Goal: Task Accomplishment & Management: Manage account settings

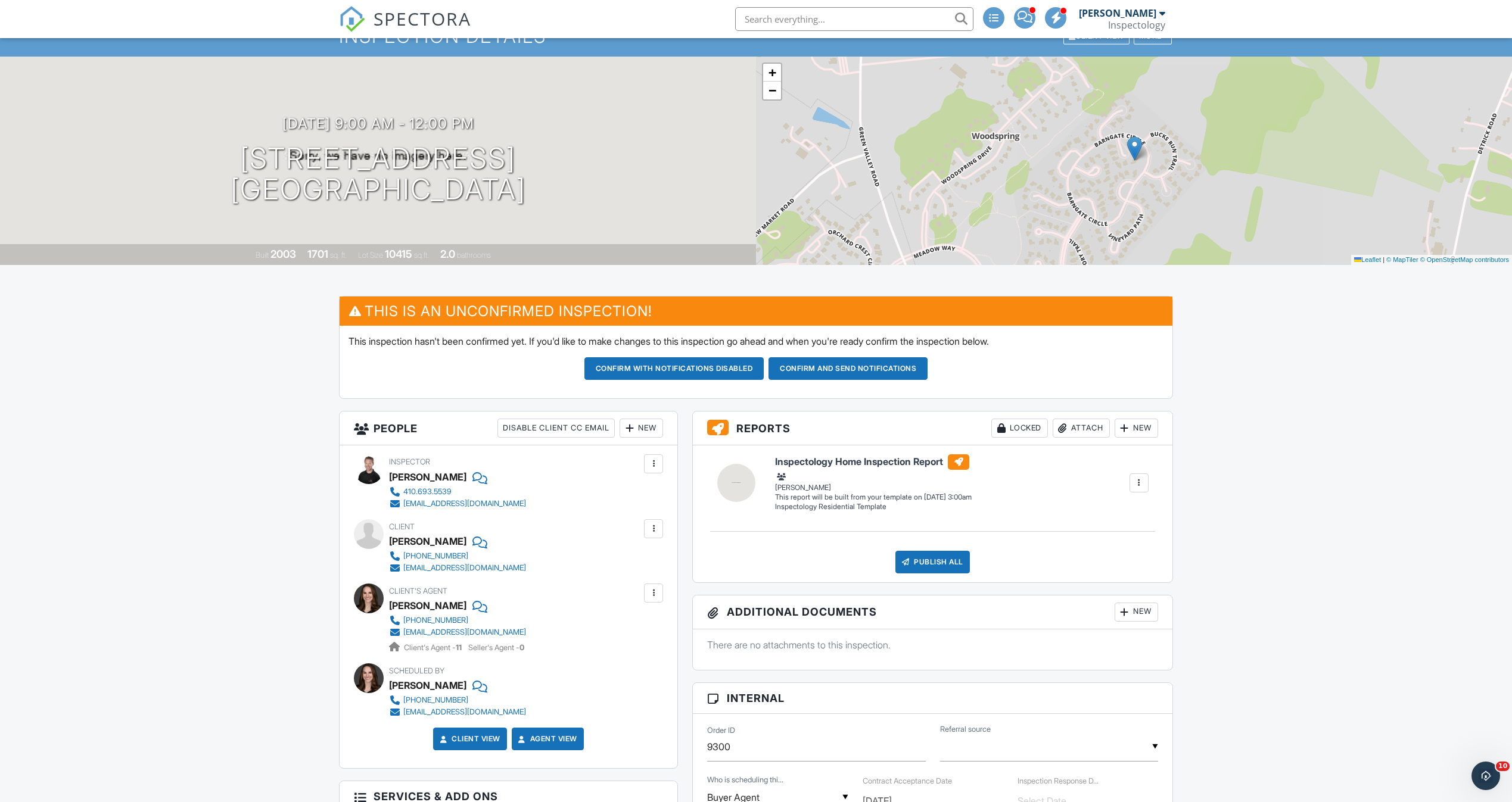
scroll to position [89, 0]
click at [869, 361] on button "Confirm and send notifications" at bounding box center [847, 369] width 159 height 22
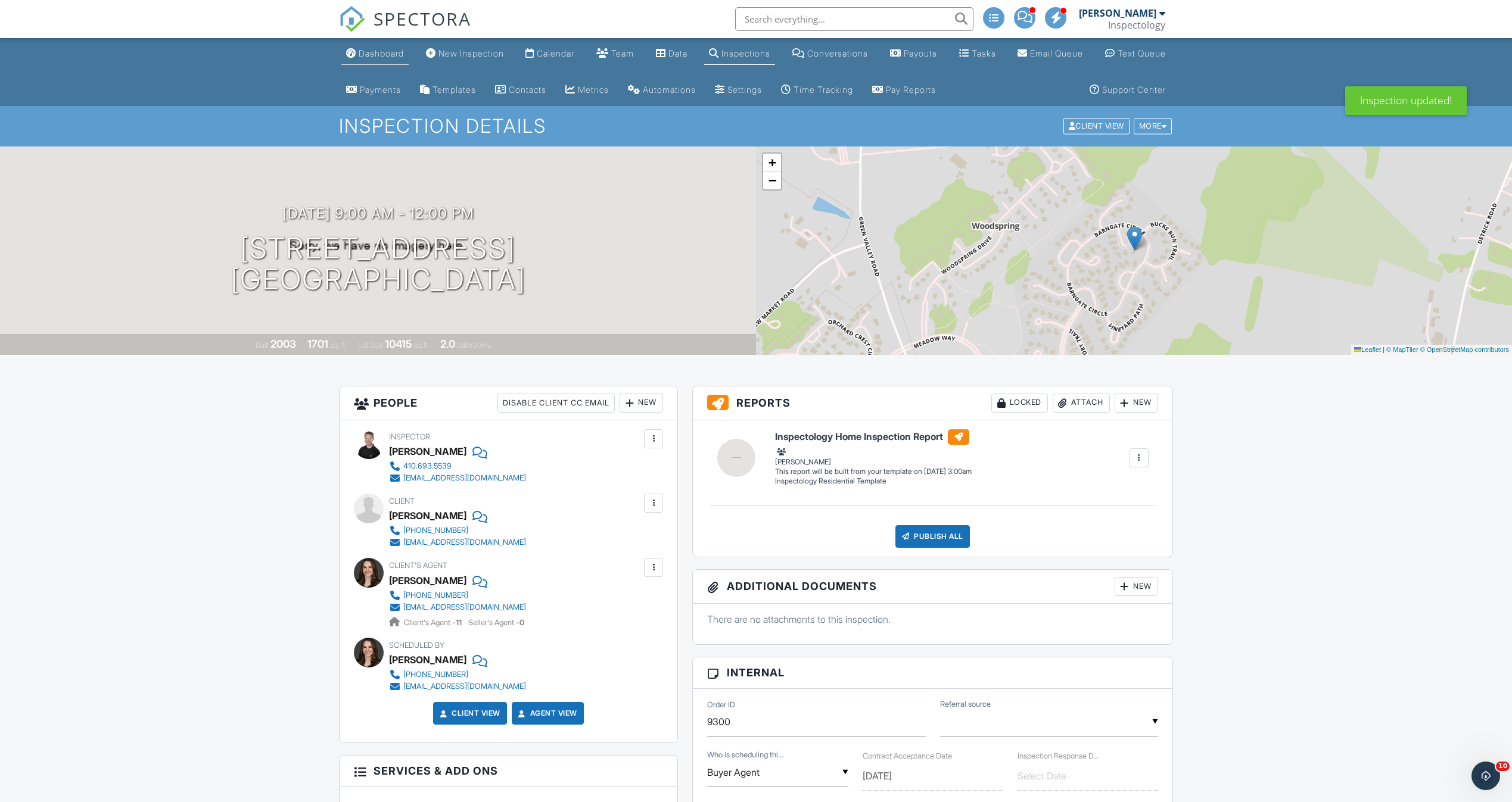
click at [369, 48] on link "Dashboard" at bounding box center [375, 53] width 67 height 22
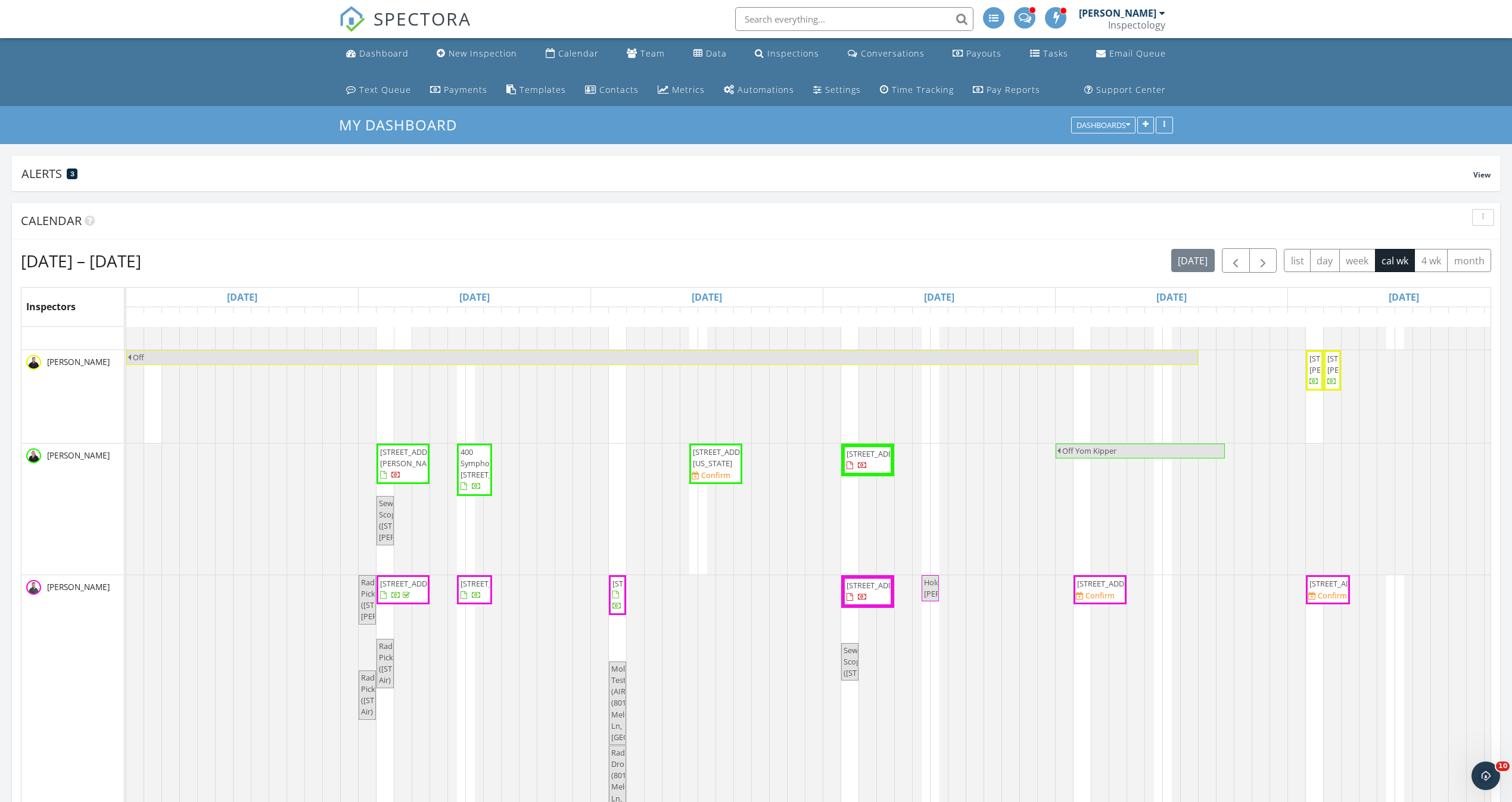
scroll to position [173, 0]
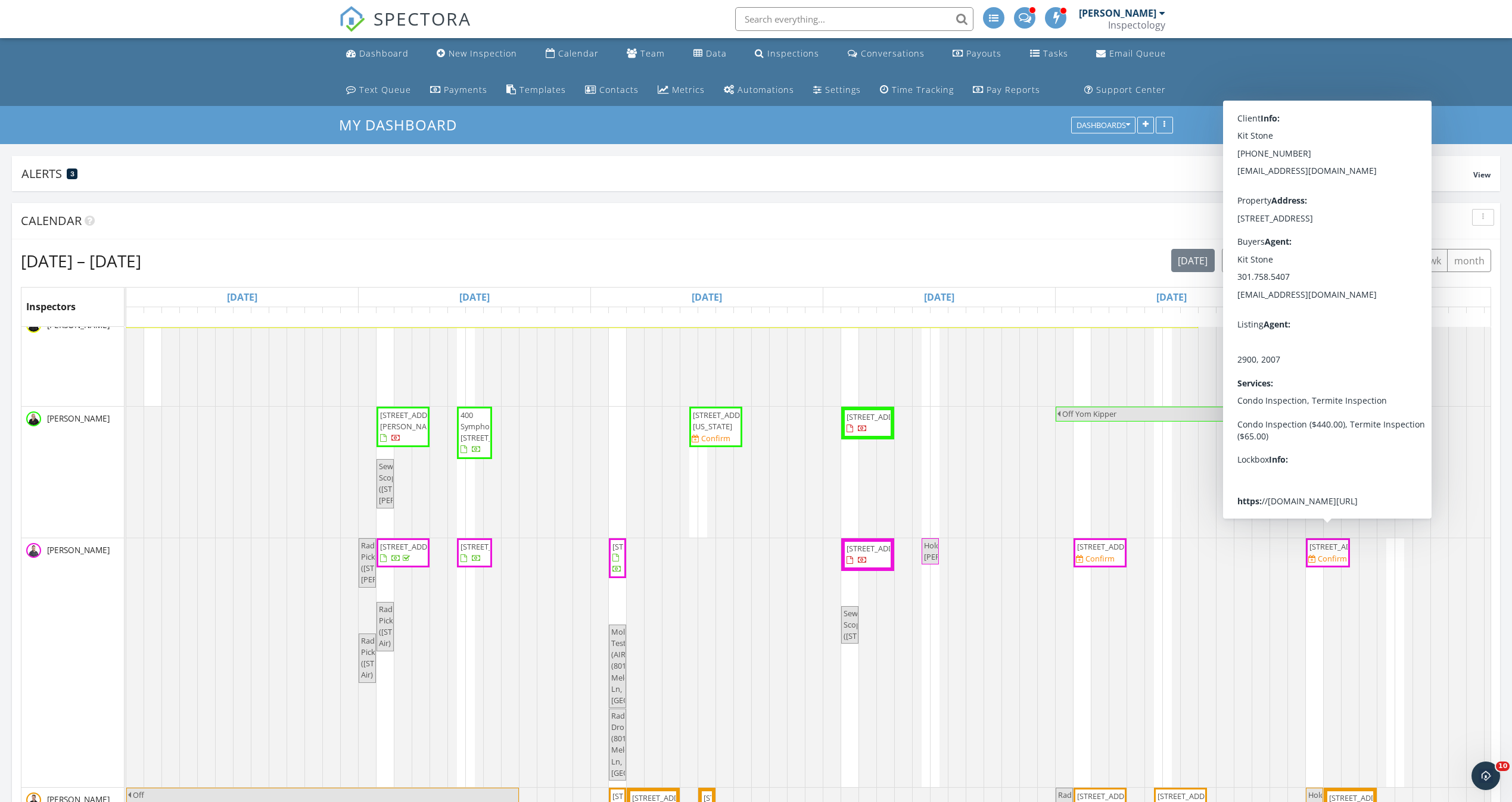
click at [1329, 552] on span "801 Key Hwy 151, Baltimore 21230" at bounding box center [1342, 546] width 67 height 10
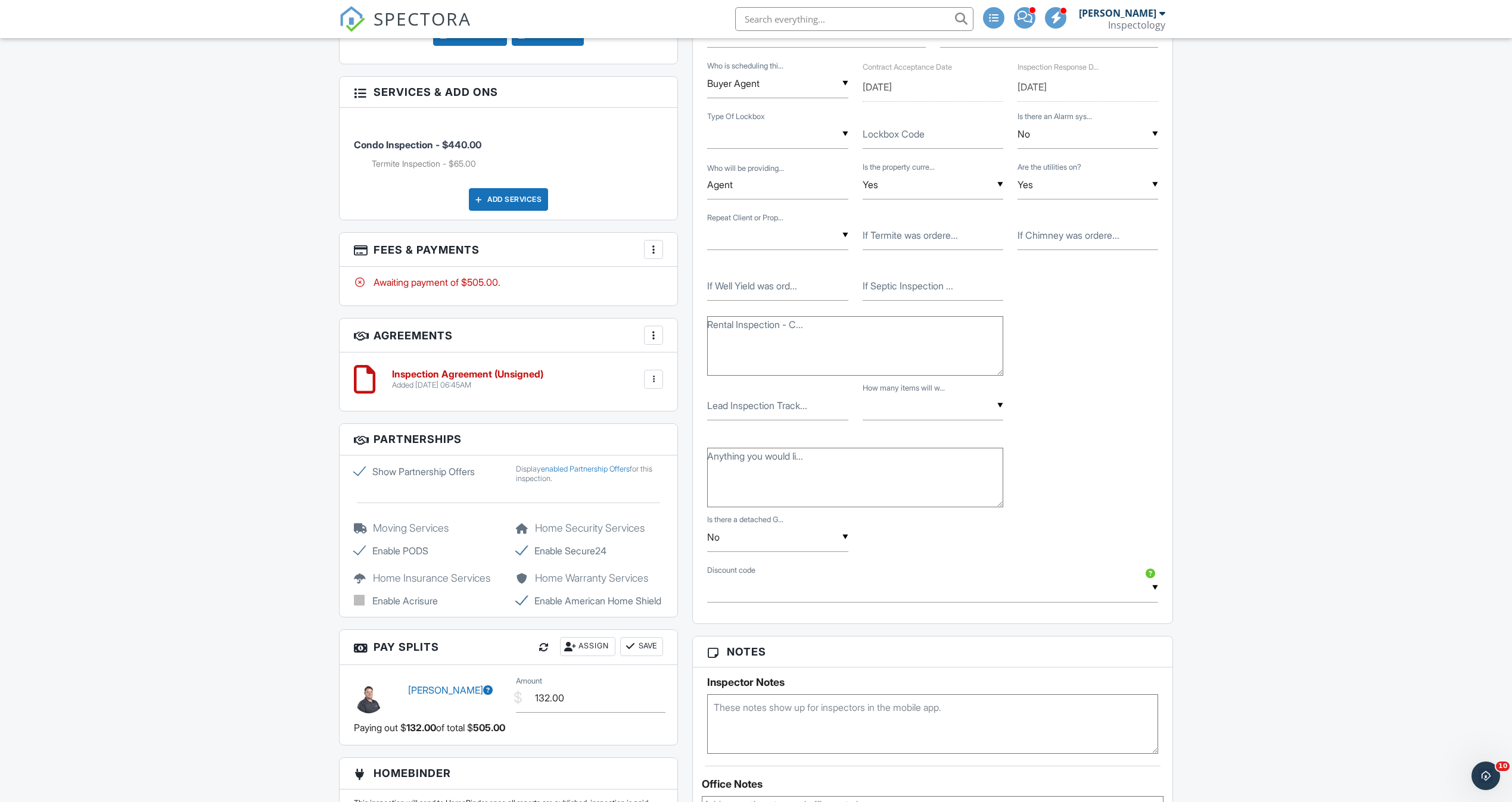
scroll to position [268, 0]
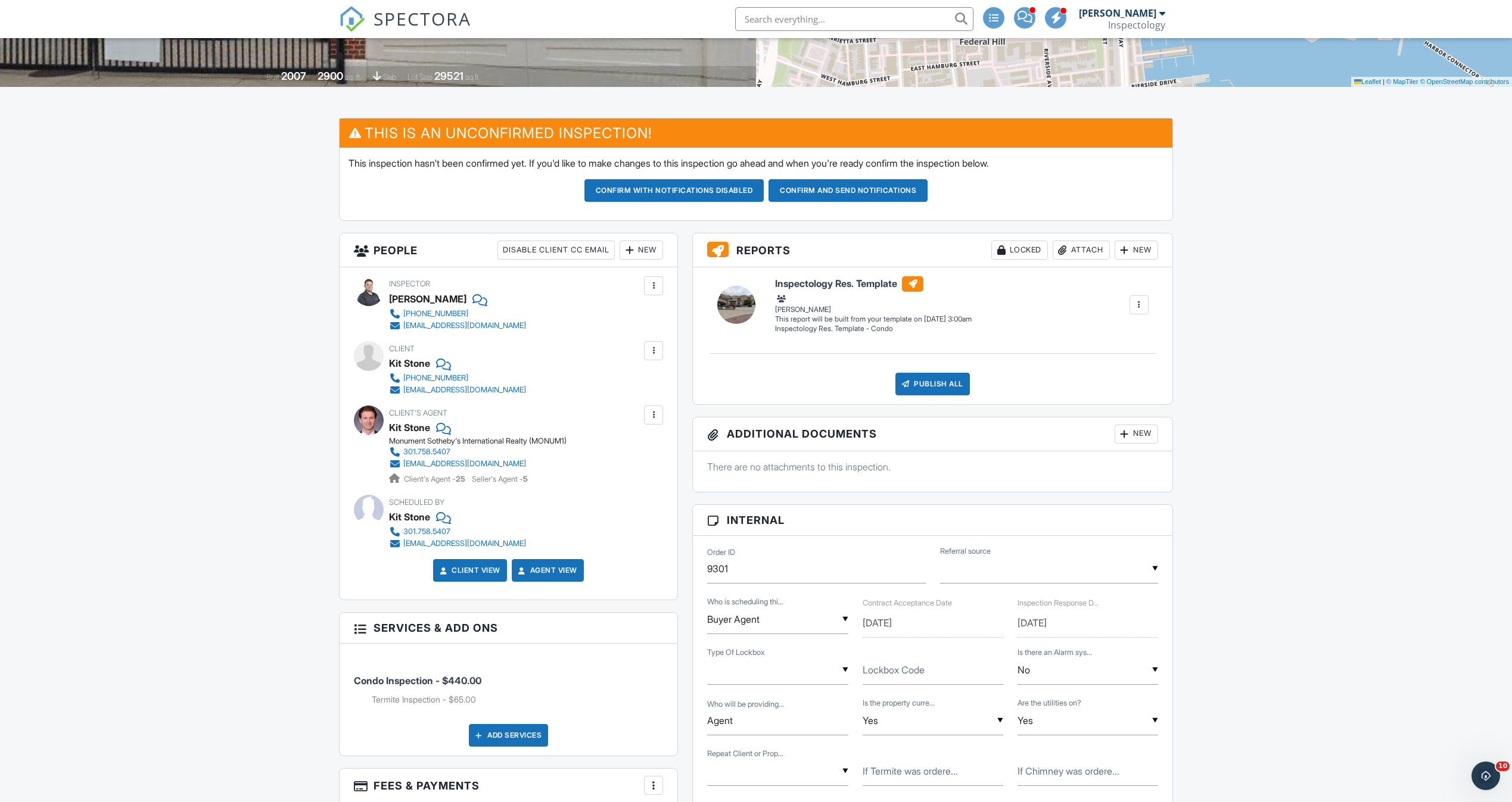
click at [826, 190] on button "Confirm and send notifications" at bounding box center [847, 191] width 159 height 22
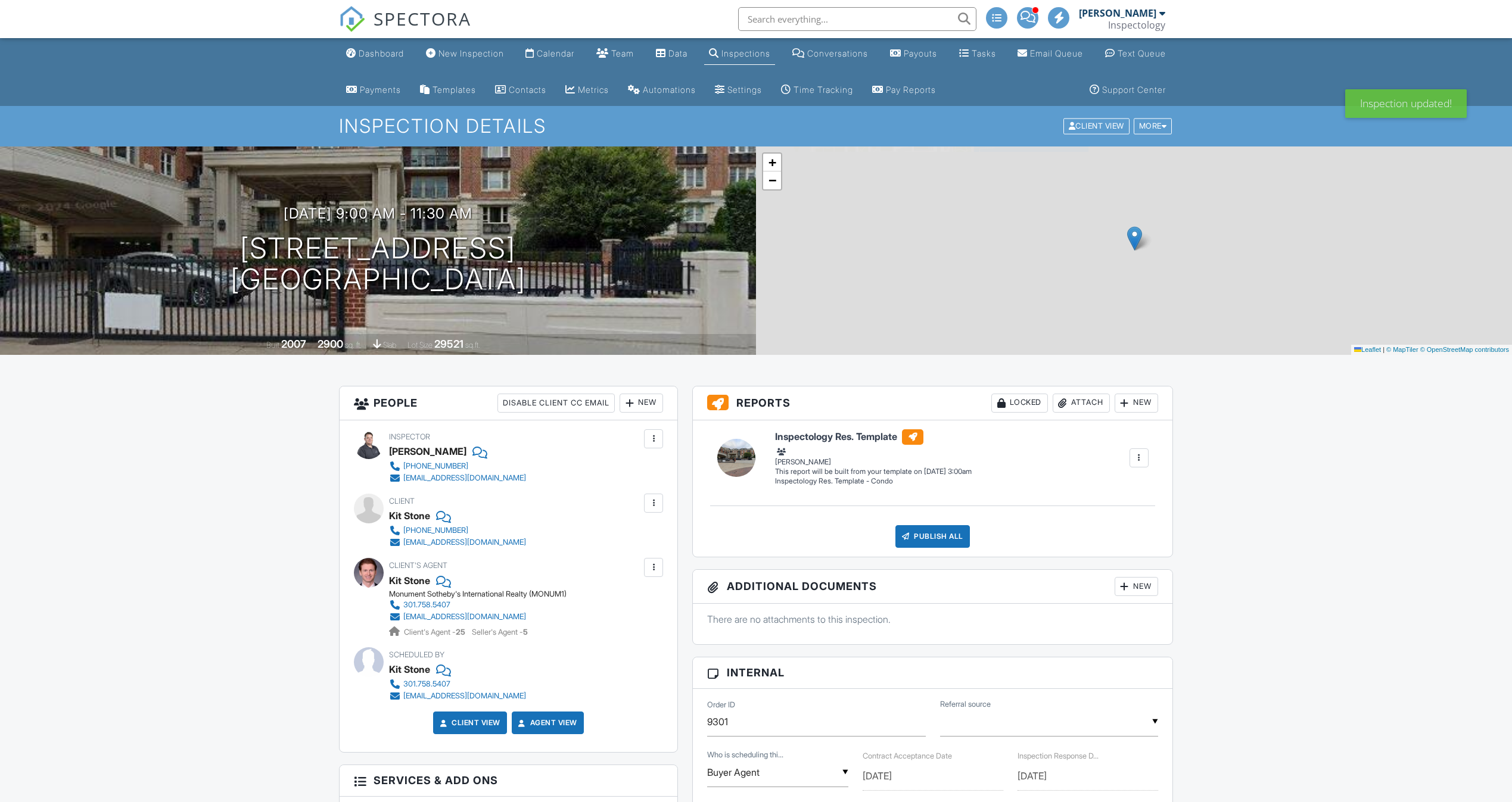
scroll to position [268, 0]
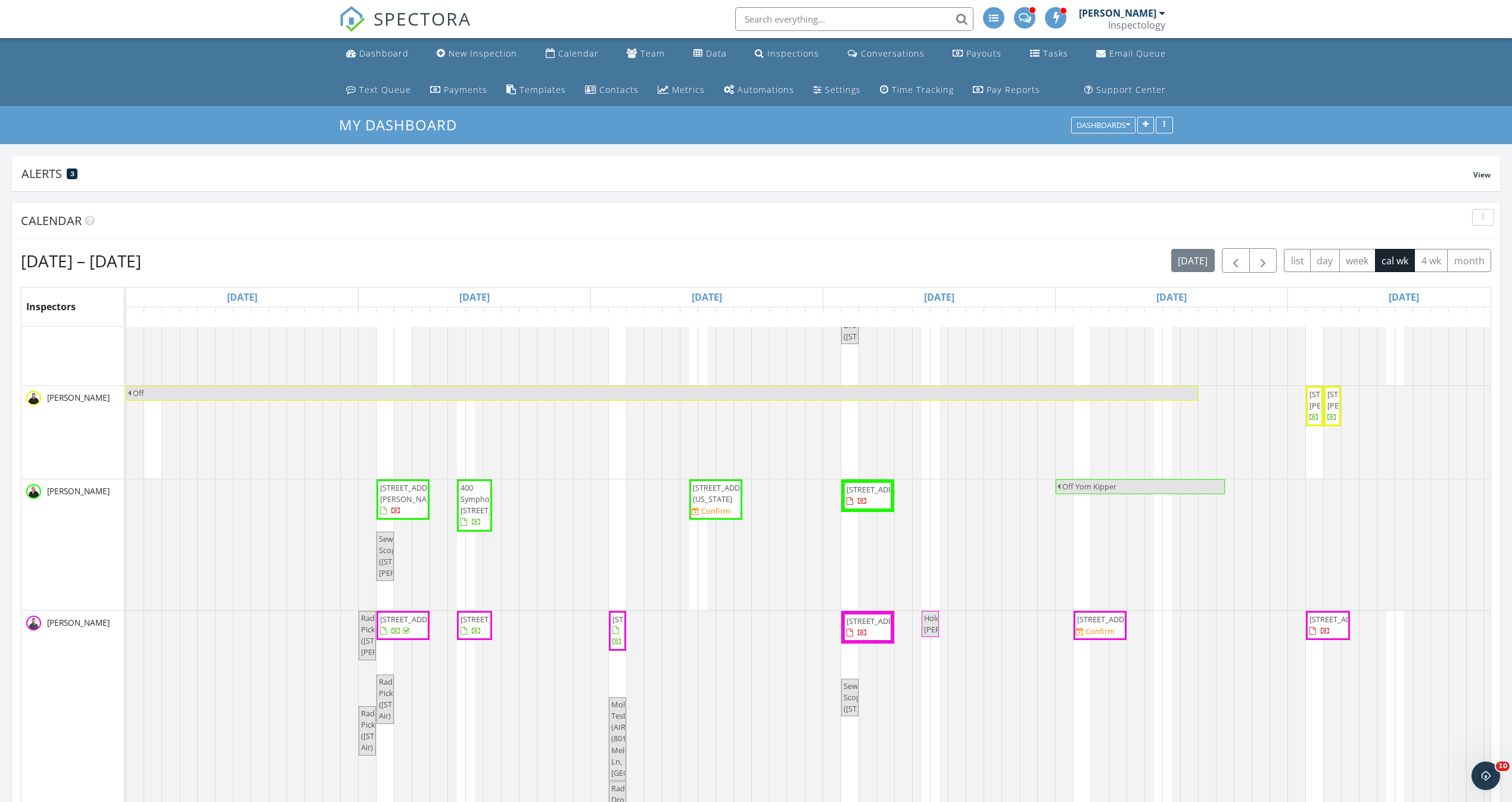
scroll to position [89, 0]
click at [716, 503] on span "2706 Maryland Ave, Baltimore 21218" at bounding box center [725, 492] width 67 height 22
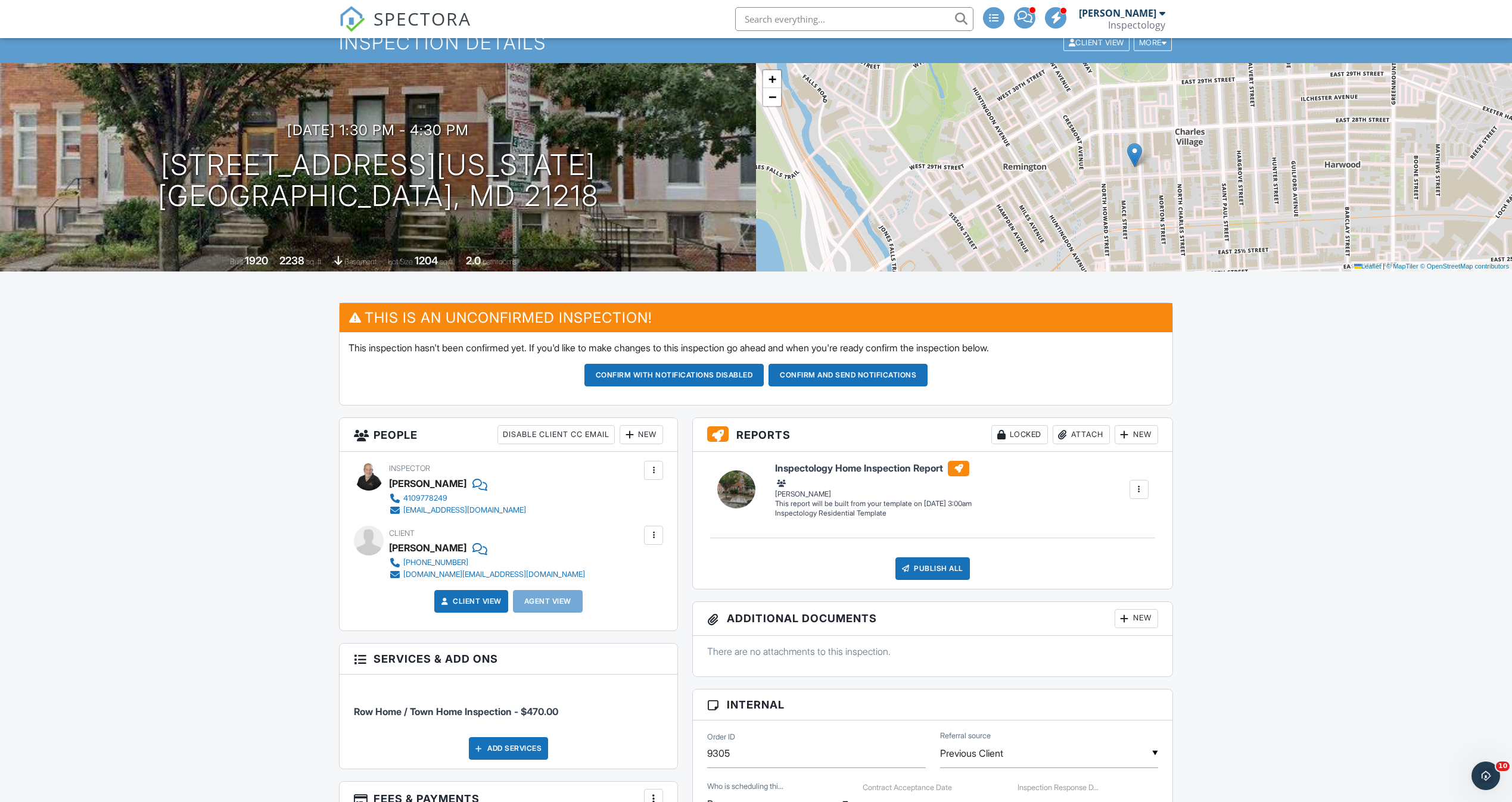
scroll to position [179, 0]
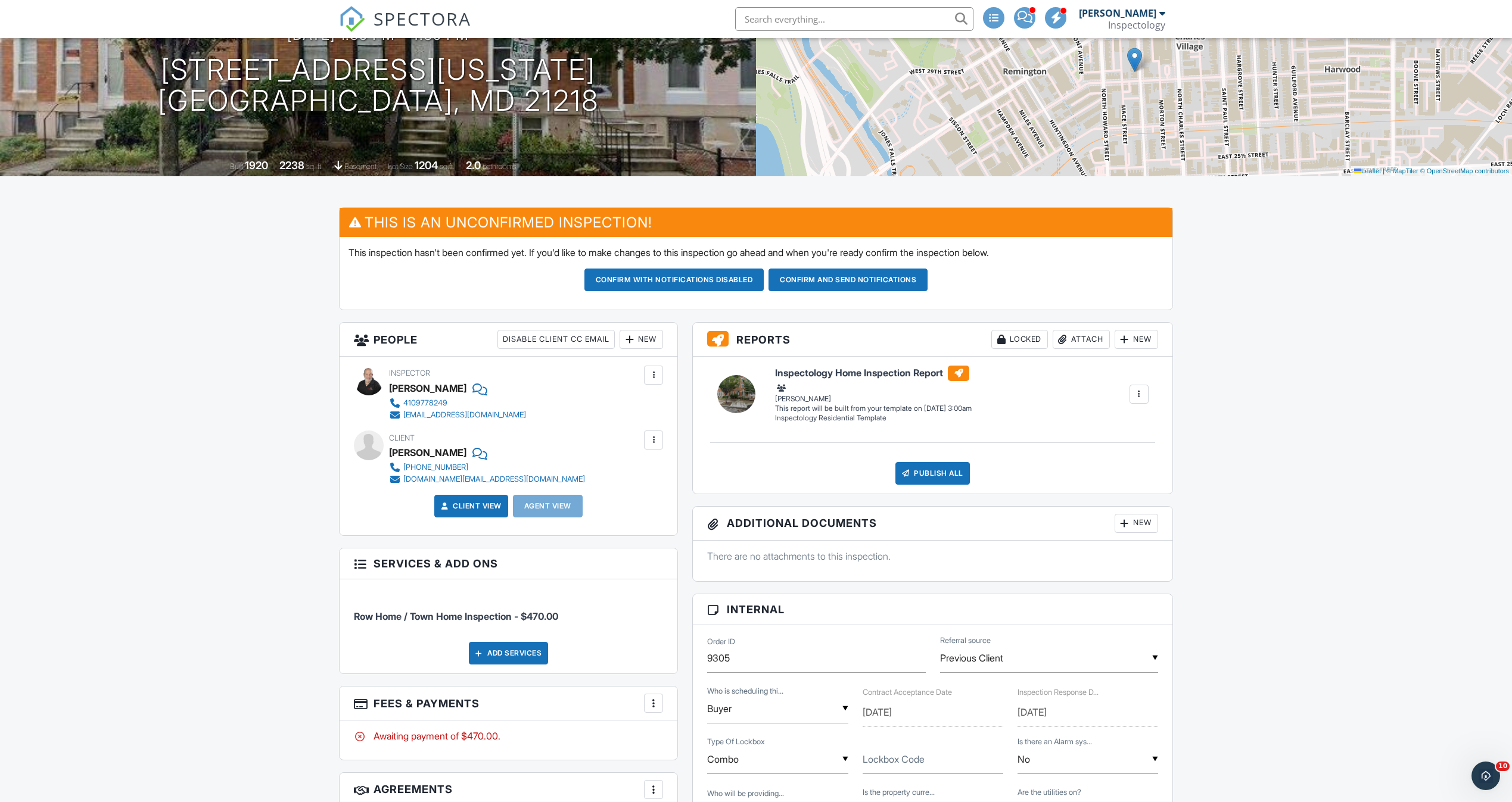
click at [342, 121] on div "09/30/2025 1:30 pm - 4:30 pm 2706 Maryland Ave Baltimore, MD 21218 Built 1920 2…" at bounding box center [378, 72] width 756 height 209
click at [385, 138] on div "09/30/2025 1:30 pm - 4:30 pm 2706 Maryland Ave Baltimore, MD 21218 Built 1920 2…" at bounding box center [378, 72] width 756 height 209
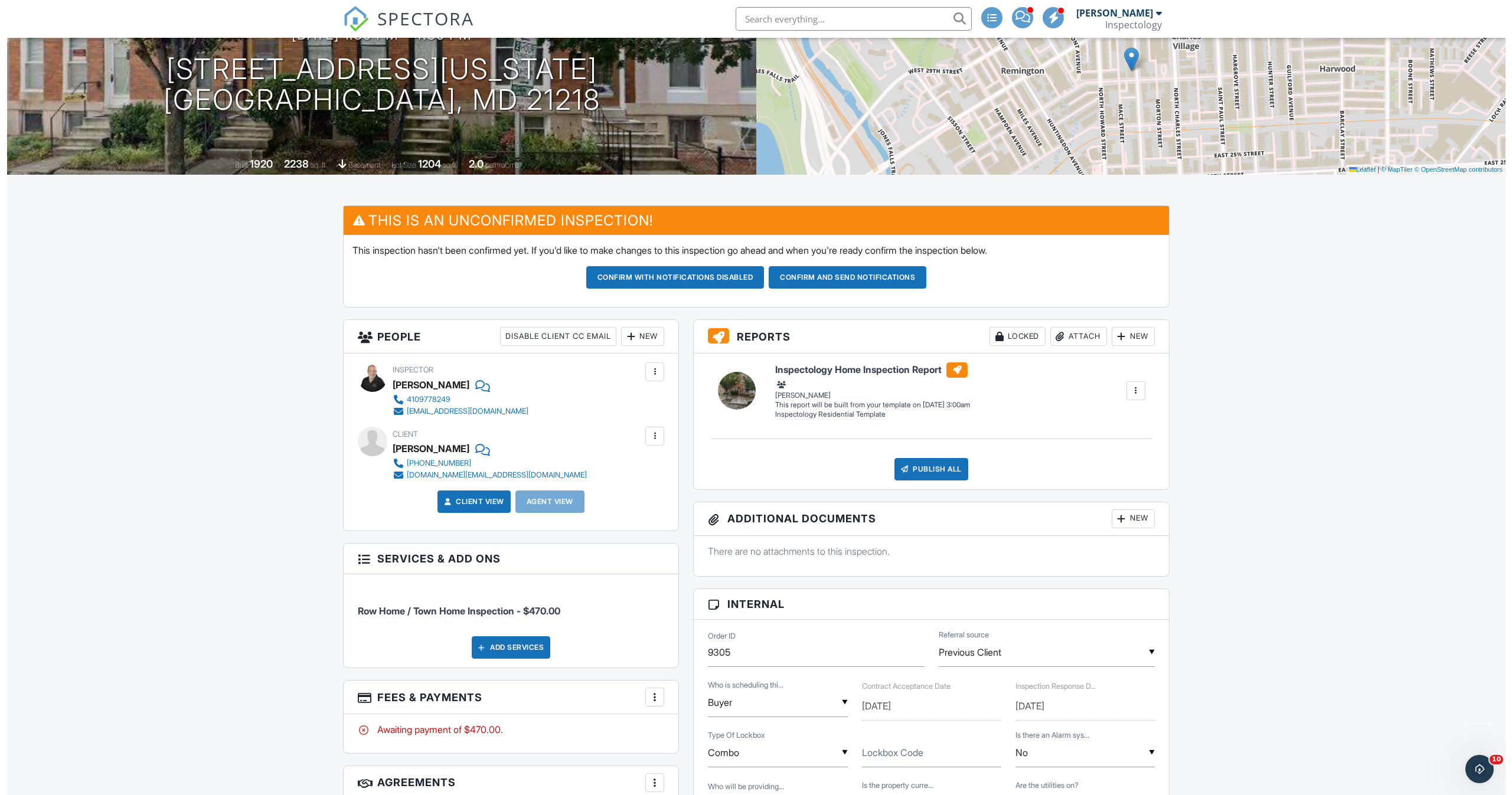
scroll to position [0, 0]
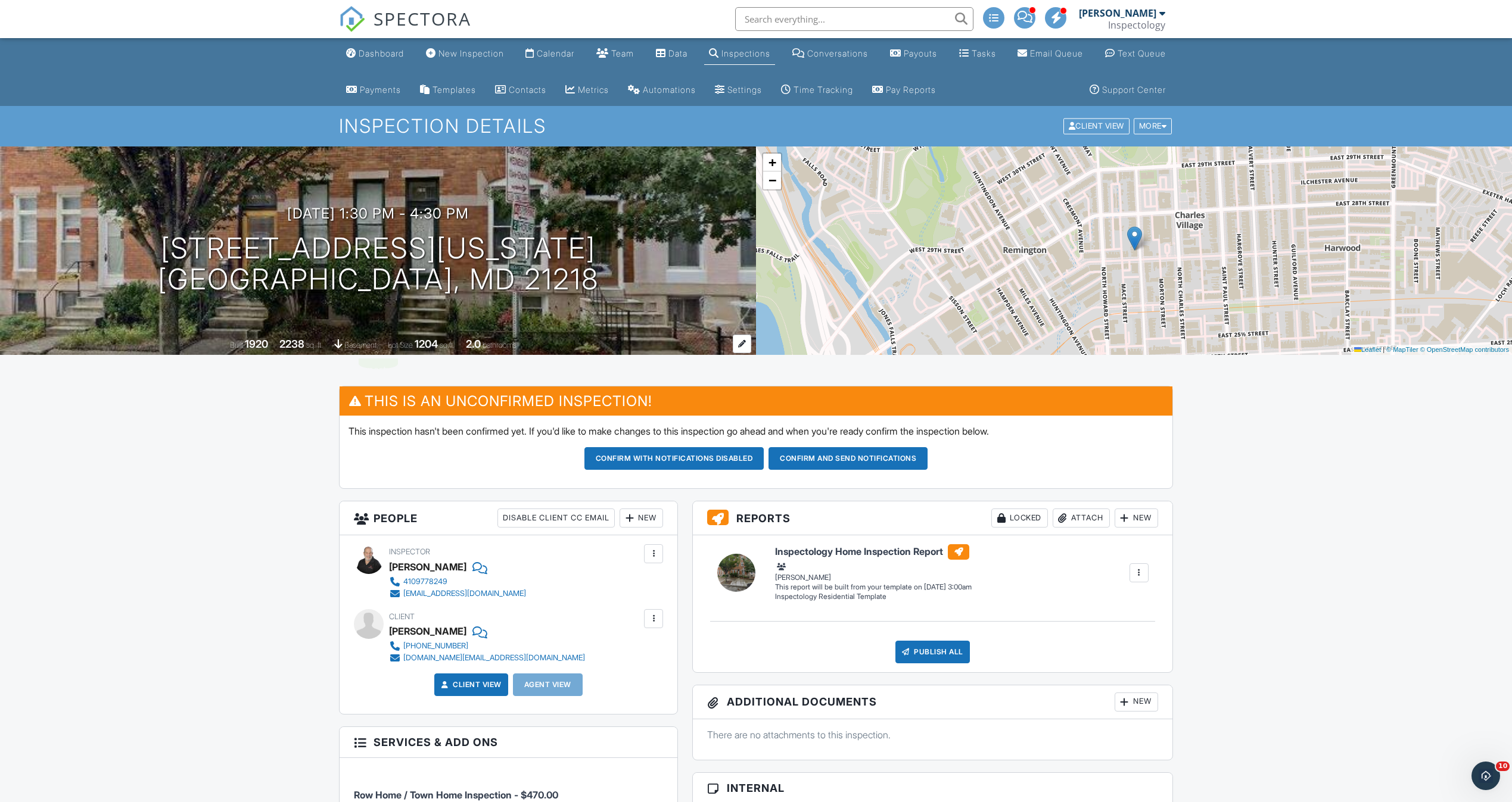
click at [740, 339] on div at bounding box center [742, 343] width 19 height 19
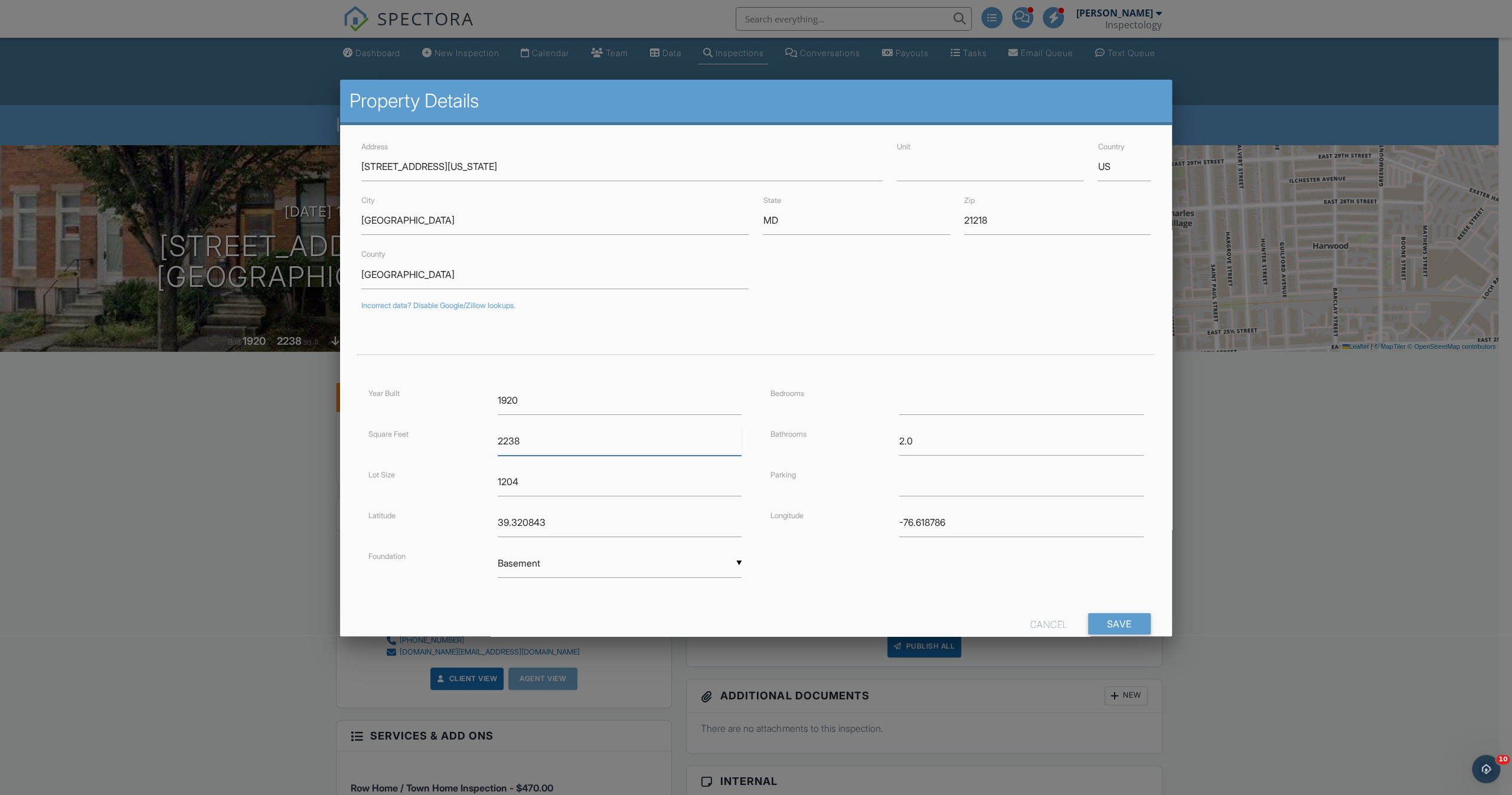
drag, startPoint x: 556, startPoint y: 438, endPoint x: 499, endPoint y: 438, distance: 57.0
click at [499, 438] on input "2238" at bounding box center [619, 441] width 244 height 29
type input "2638"
click at [1096, 627] on input "Save" at bounding box center [1120, 624] width 62 height 22
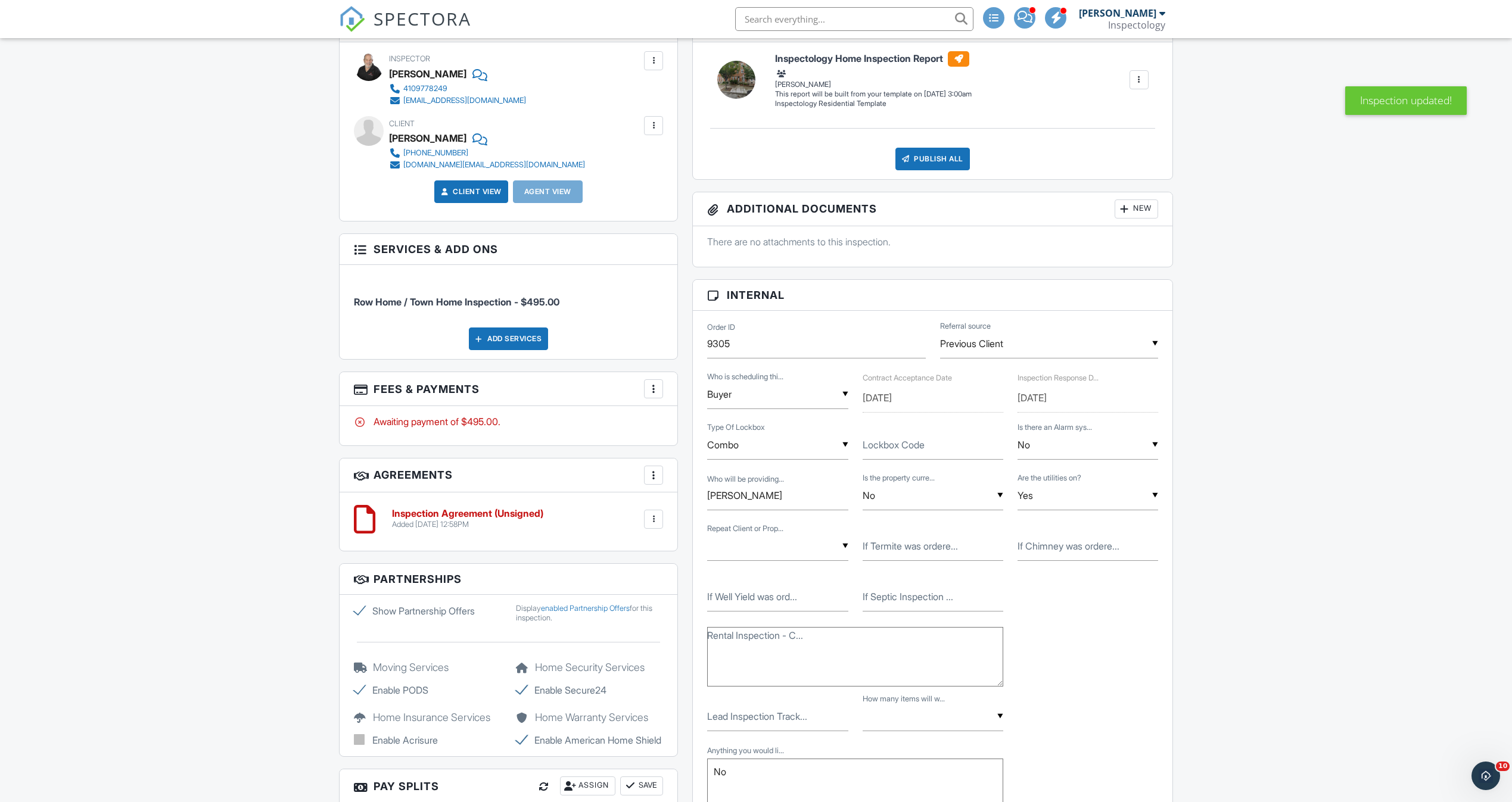
scroll to position [268, 0]
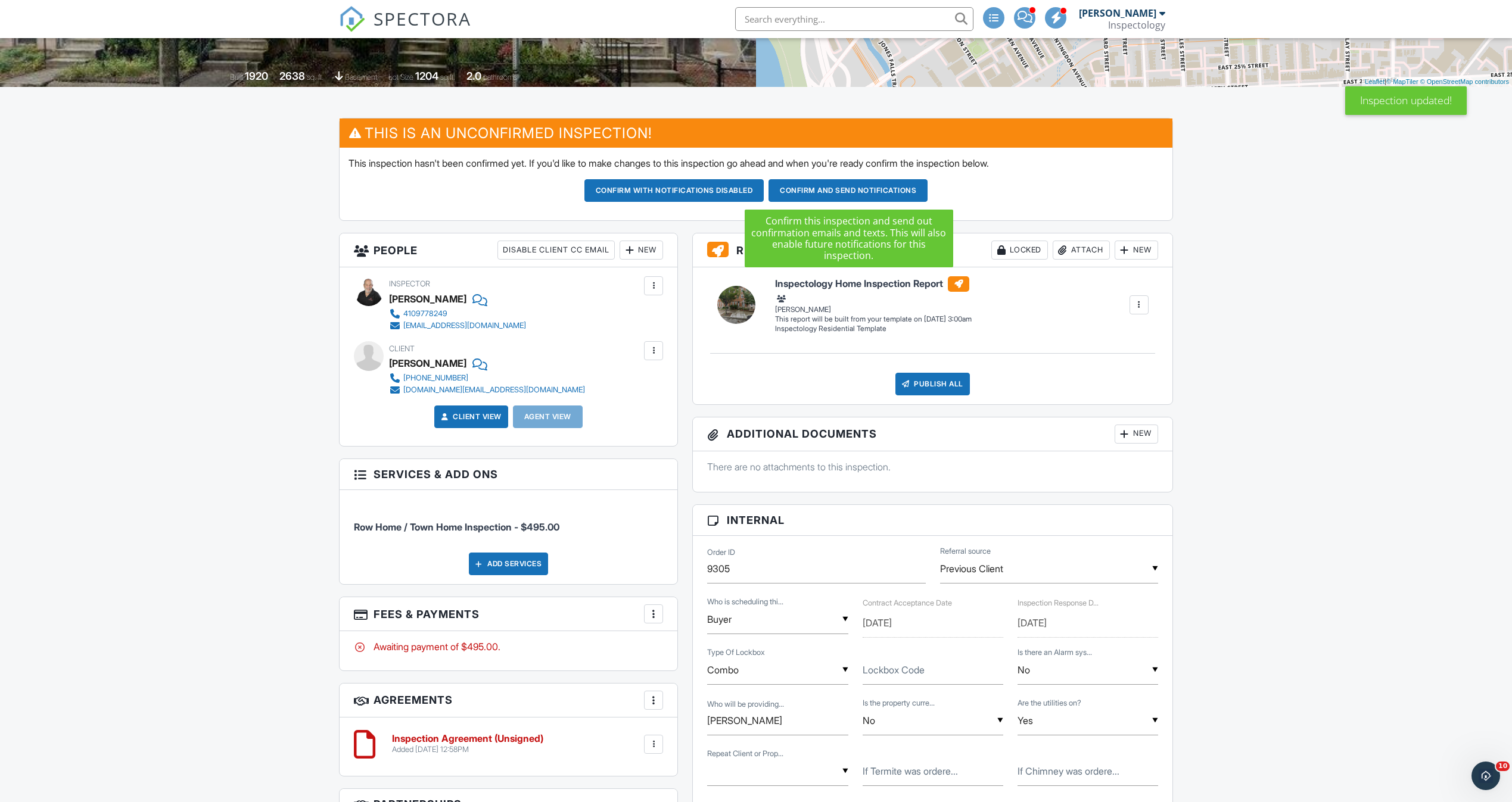
click at [859, 189] on button "Confirm and send notifications" at bounding box center [847, 191] width 159 height 22
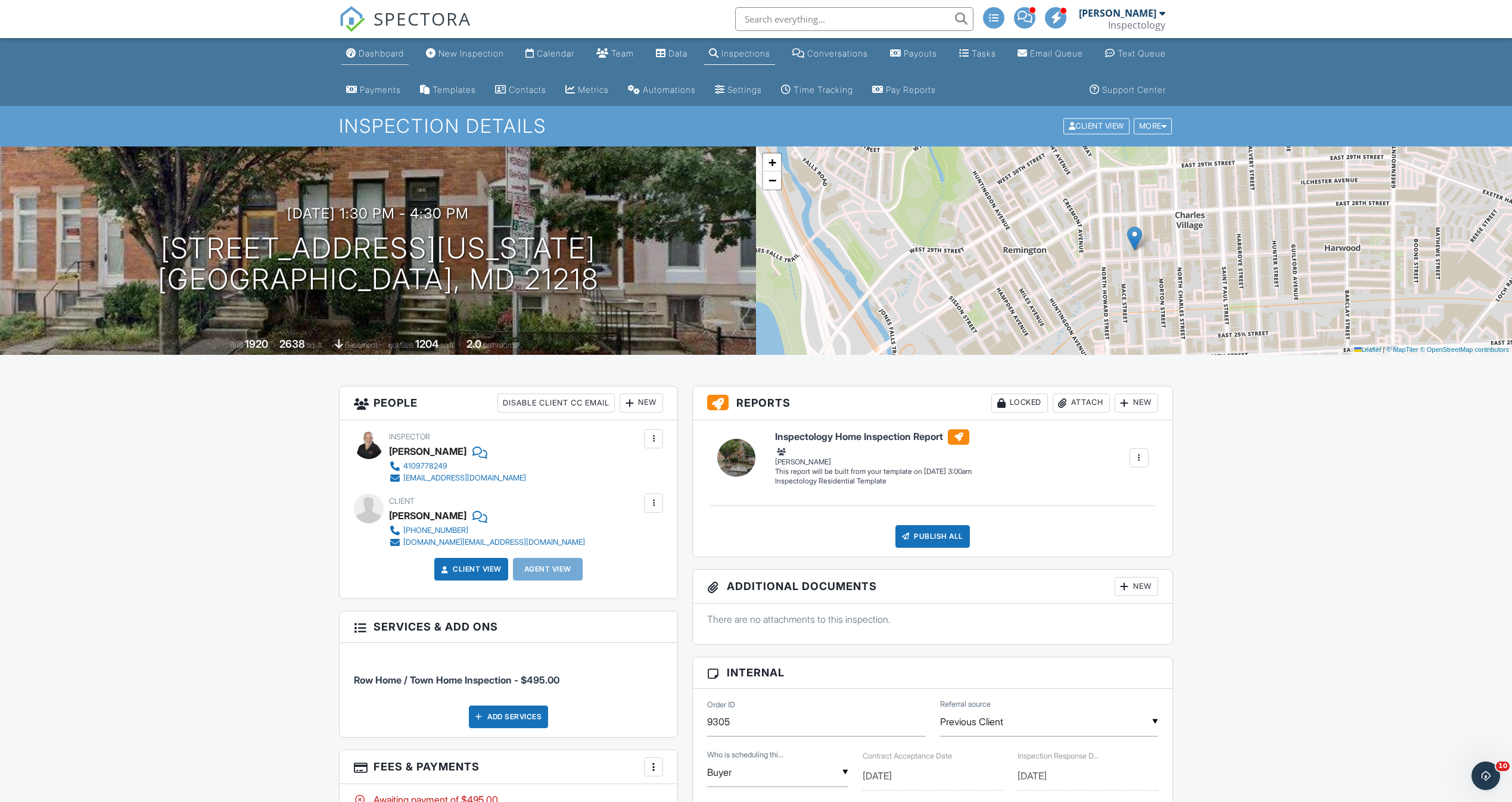
click at [373, 54] on div "Dashboard" at bounding box center [381, 53] width 45 height 10
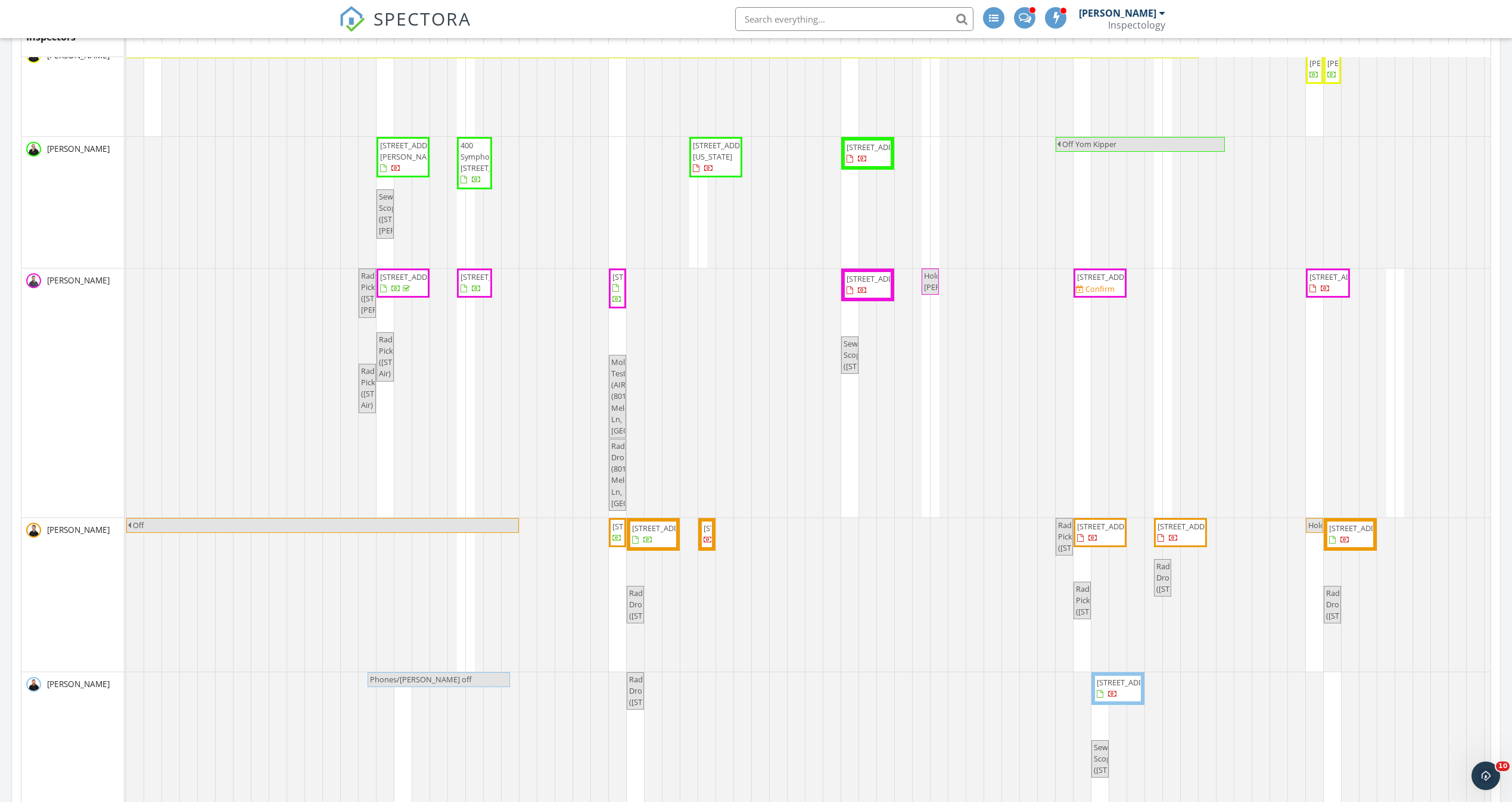
scroll to position [357, 0]
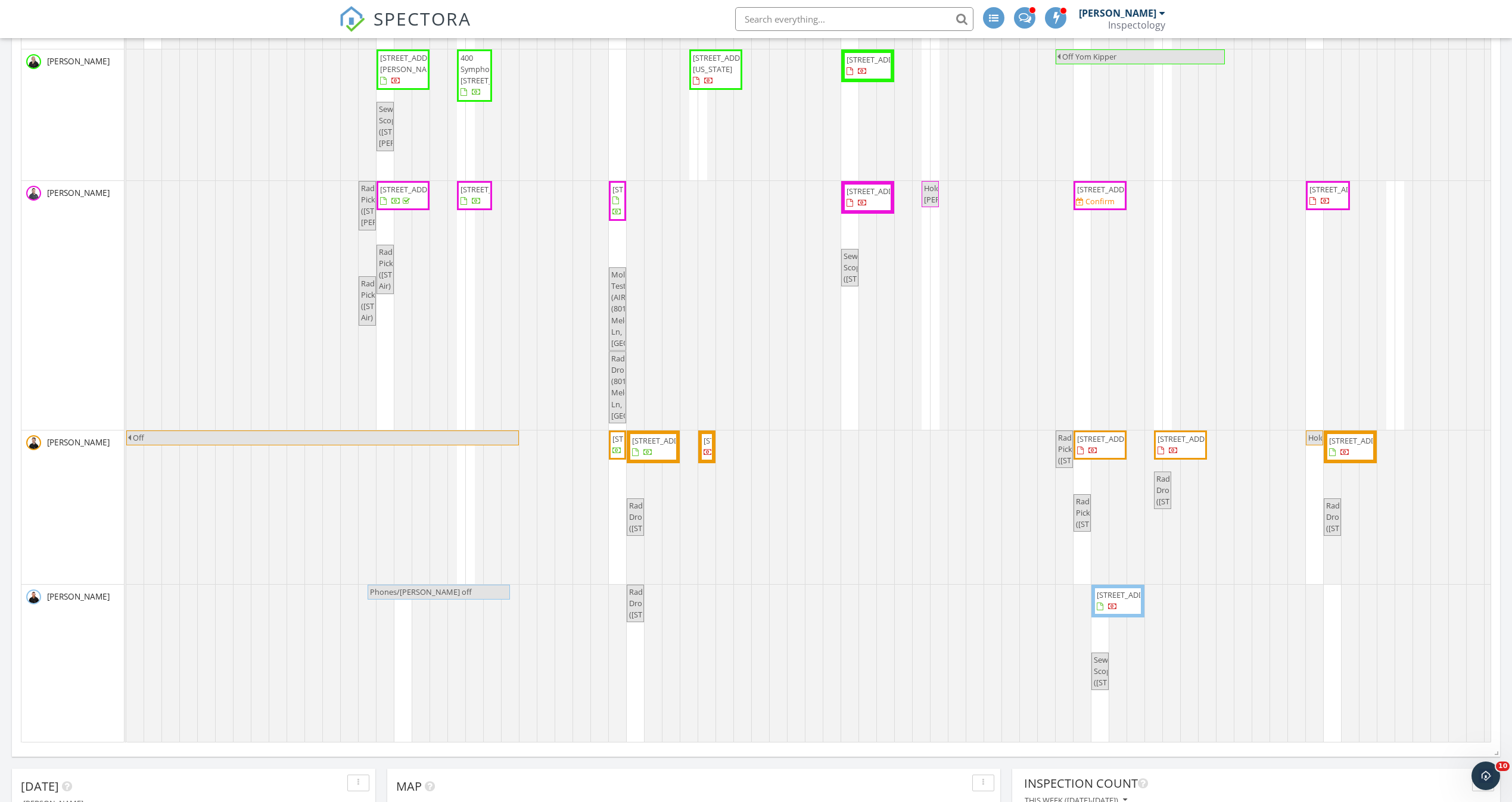
click at [1088, 184] on span "4329 Ridge Rd, Overlea 21236" at bounding box center [1110, 189] width 67 height 10
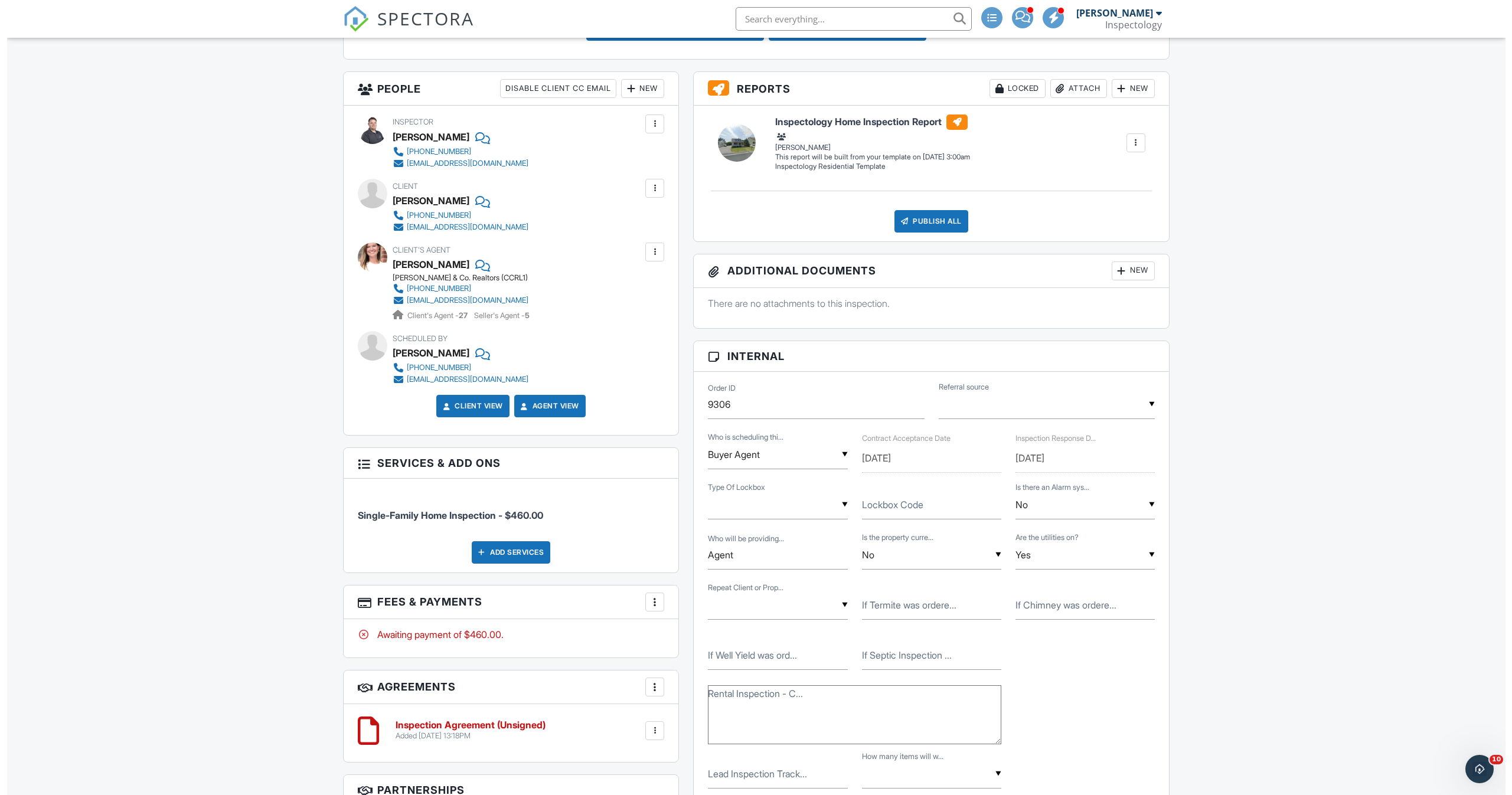
scroll to position [443, 0]
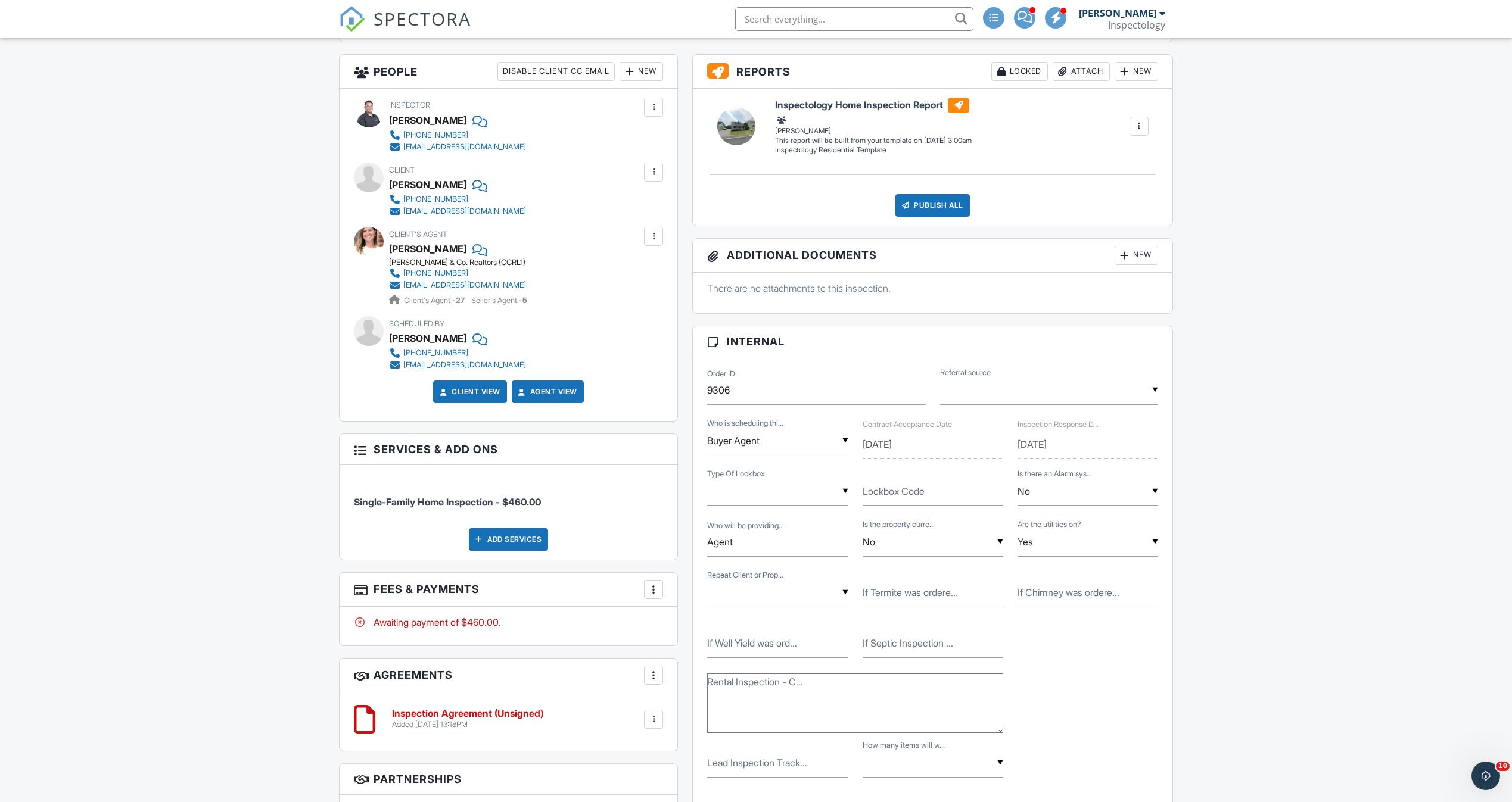
click at [503, 536] on div "Add Services" at bounding box center [508, 539] width 79 height 22
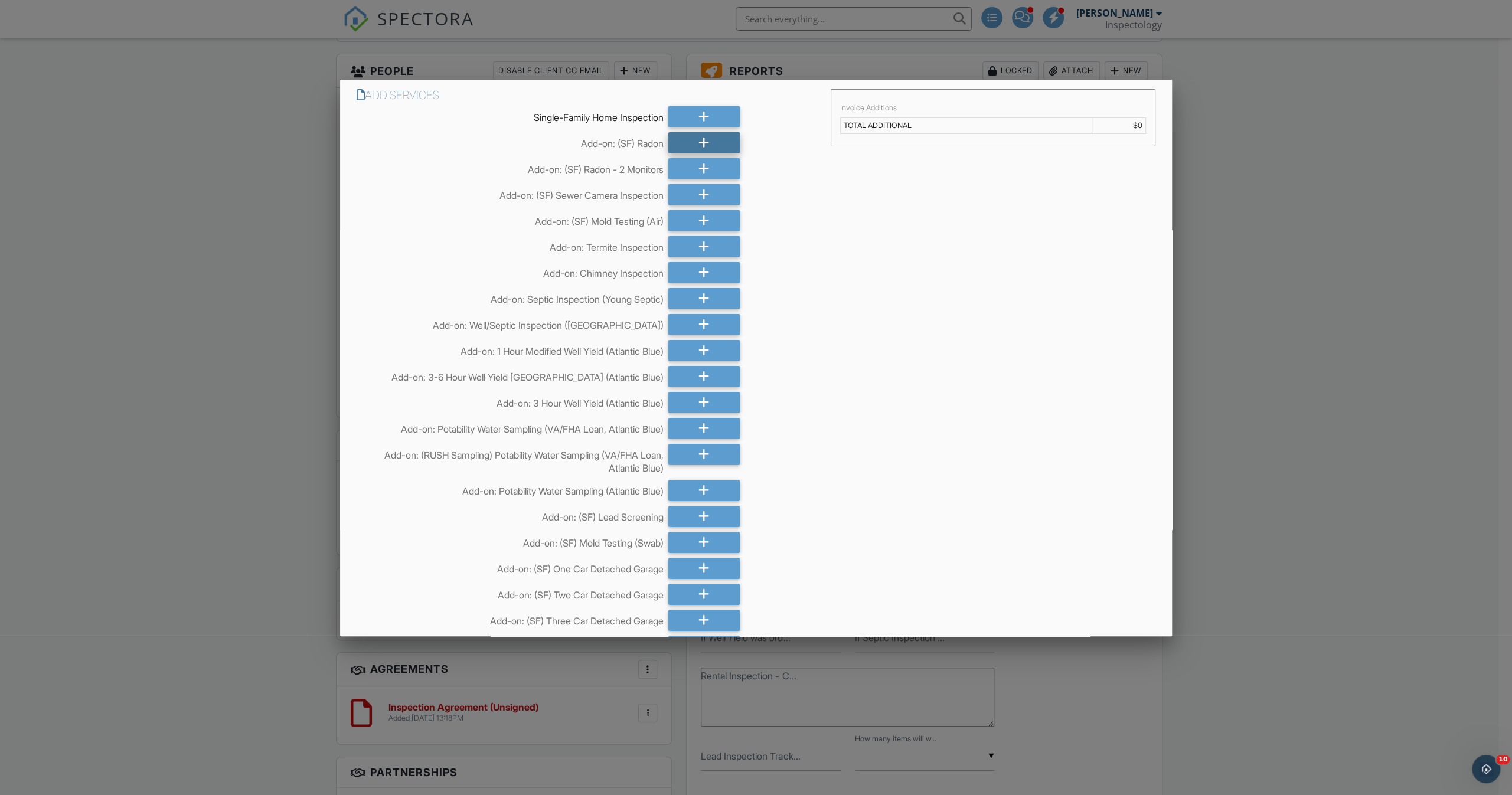
click at [704, 141] on div at bounding box center [704, 142] width 72 height 22
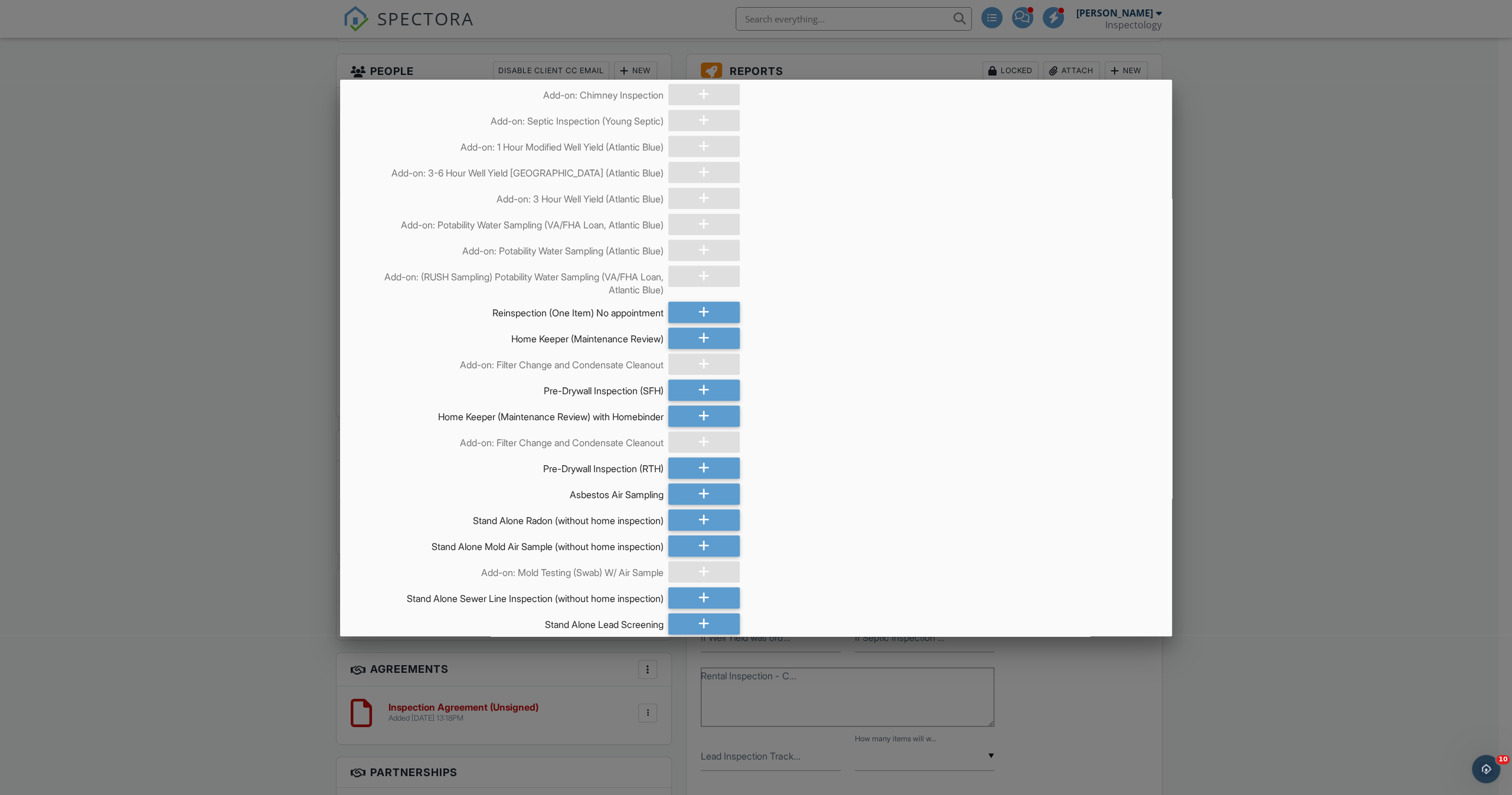
scroll to position [6182, 0]
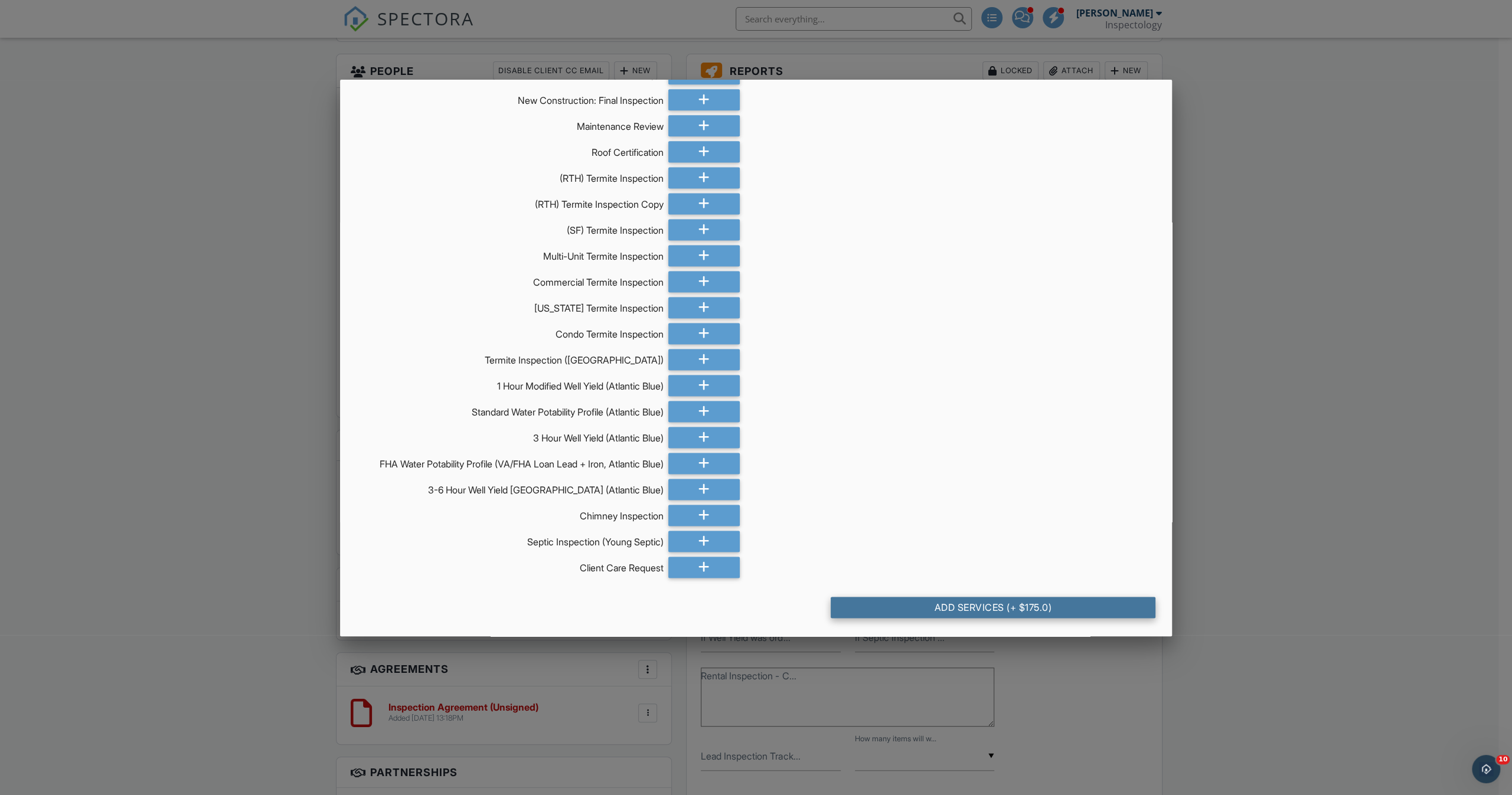
click at [1036, 612] on div "Add Services (+ $175.0)" at bounding box center [993, 607] width 325 height 22
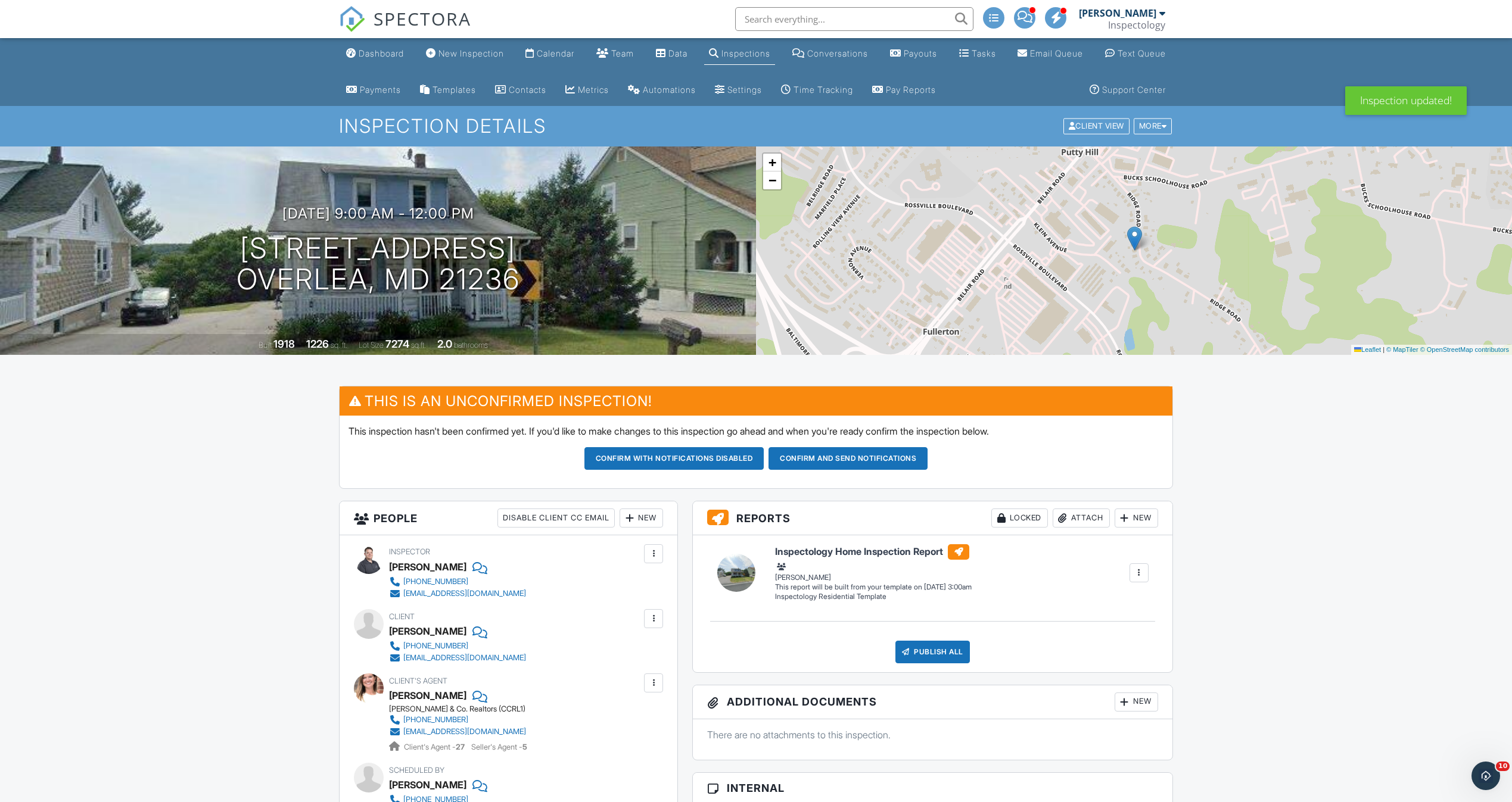
click at [463, 319] on div "10/02/2025 9:00 am - 12:00 pm 4329 Ridge Rd Overlea, MD 21236 Built 1918 1226 s…" at bounding box center [378, 251] width 756 height 209
click at [680, 329] on div "10/02/2025 9:00 am - 12:00 pm 4329 Ridge Rd Overlea, MD 21236 Built 1918 1226 s…" at bounding box center [378, 251] width 756 height 209
click at [731, 343] on div "Built 1918 1226 sq. ft. Lot Size 7274 sq.ft. 2.0 bathrooms" at bounding box center [378, 344] width 756 height 21
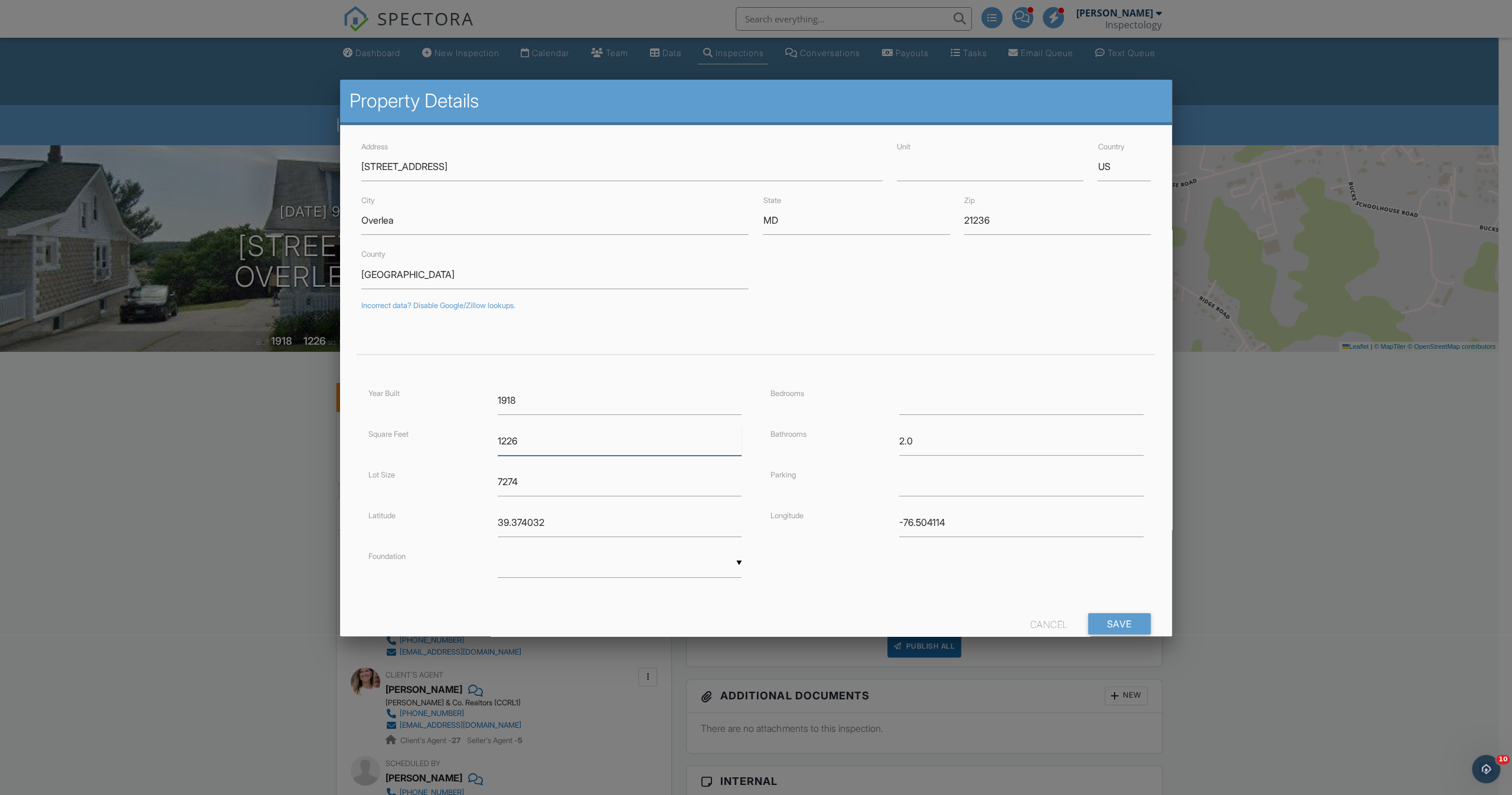
drag, startPoint x: 547, startPoint y: 438, endPoint x: 501, endPoint y: 435, distance: 46.1
click at [501, 435] on input "1226" at bounding box center [619, 441] width 244 height 29
click at [545, 465] on div "Year Built 1918 Square Feet 1226 Lot Size 7274 Latitude 39.374032 Foundation ▼ …" at bounding box center [554, 493] width 401 height 215
drag, startPoint x: 548, startPoint y: 437, endPoint x: 470, endPoint y: 433, distance: 78.1
click at [470, 433] on div "Square Feet 1226" at bounding box center [555, 441] width 387 height 29
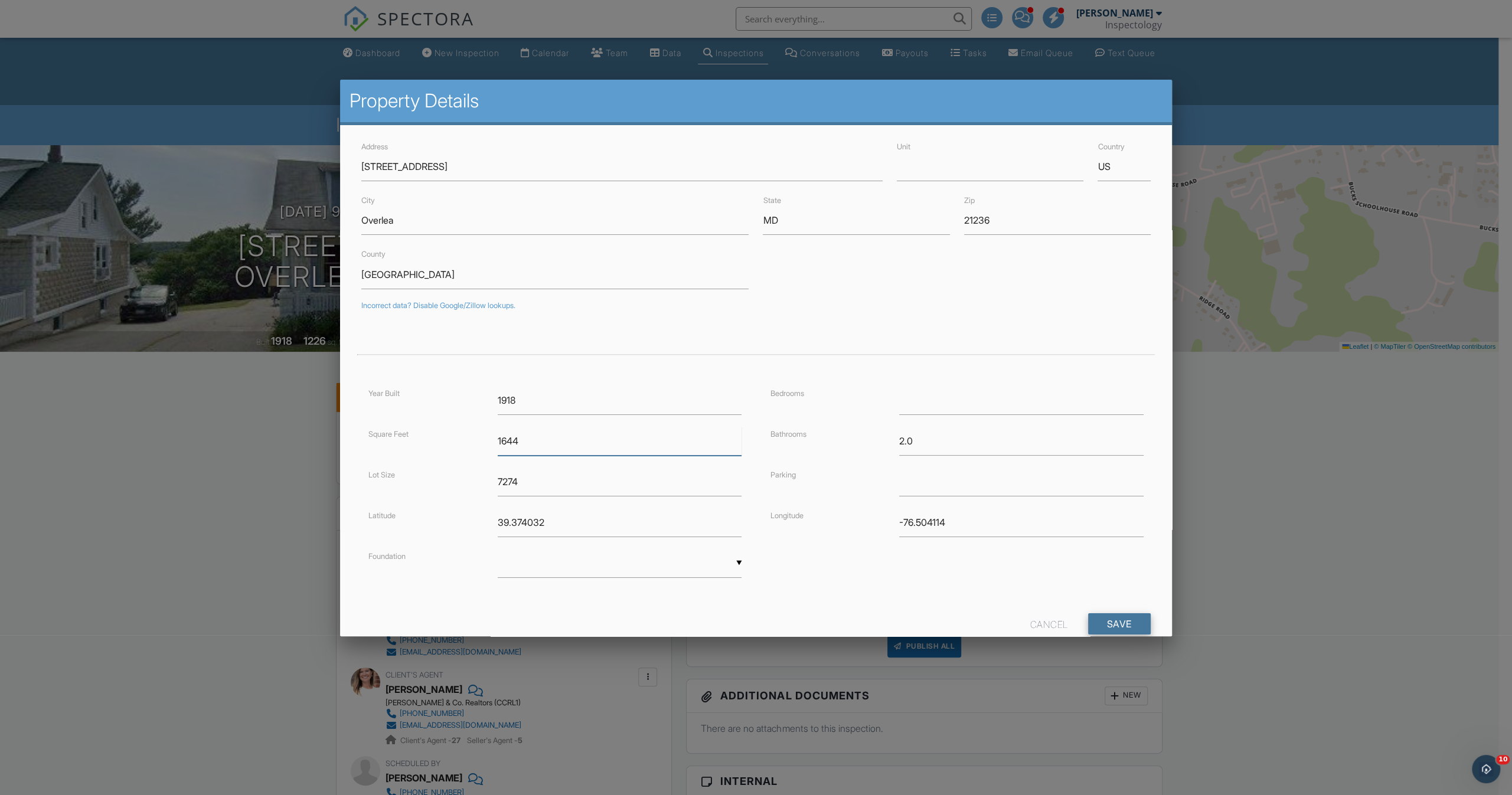
type input "1644"
click at [1101, 613] on input "Save" at bounding box center [1120, 624] width 62 height 22
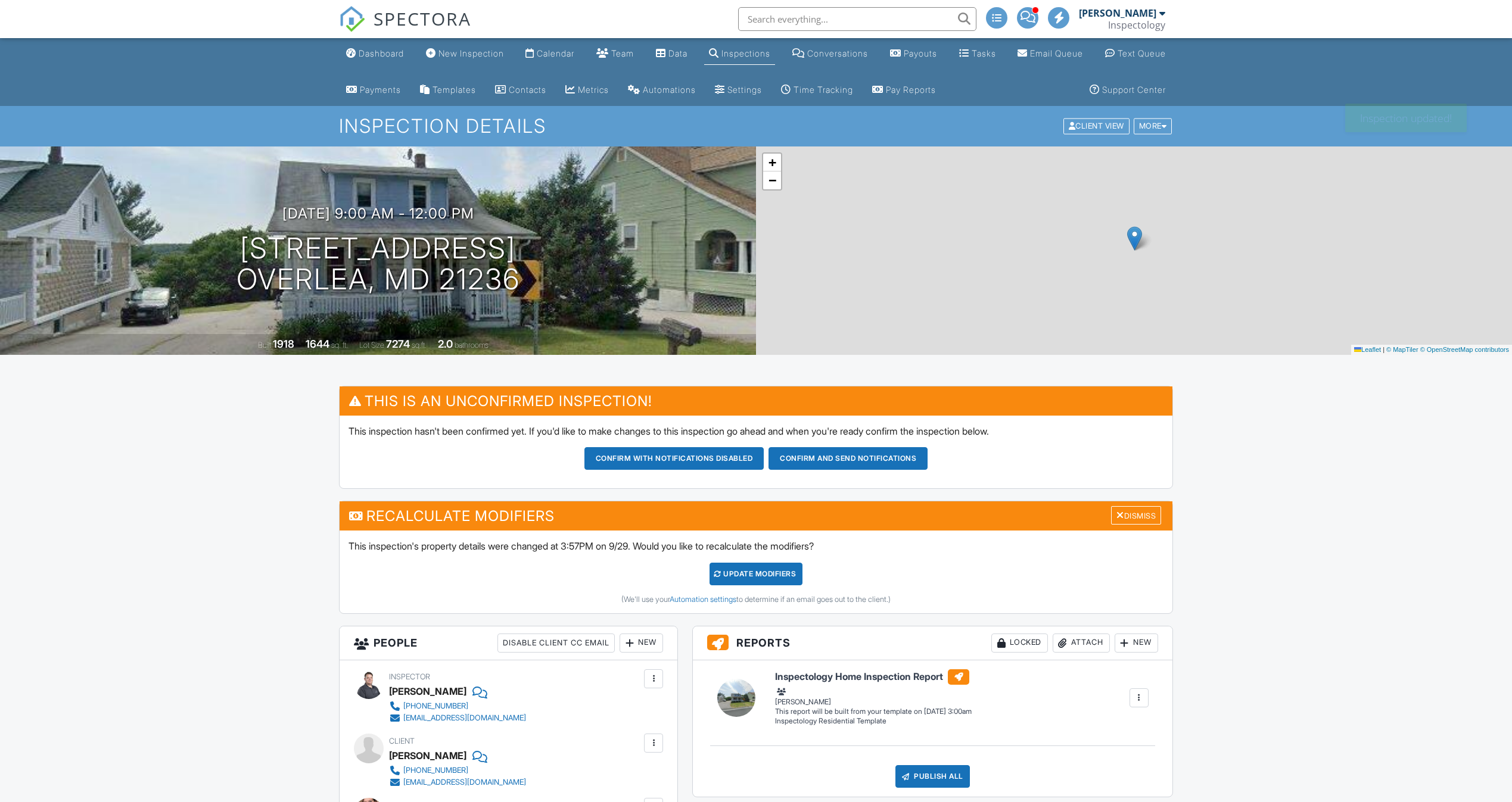
click at [773, 581] on div "UPDATE Modifiers" at bounding box center [756, 574] width 94 height 22
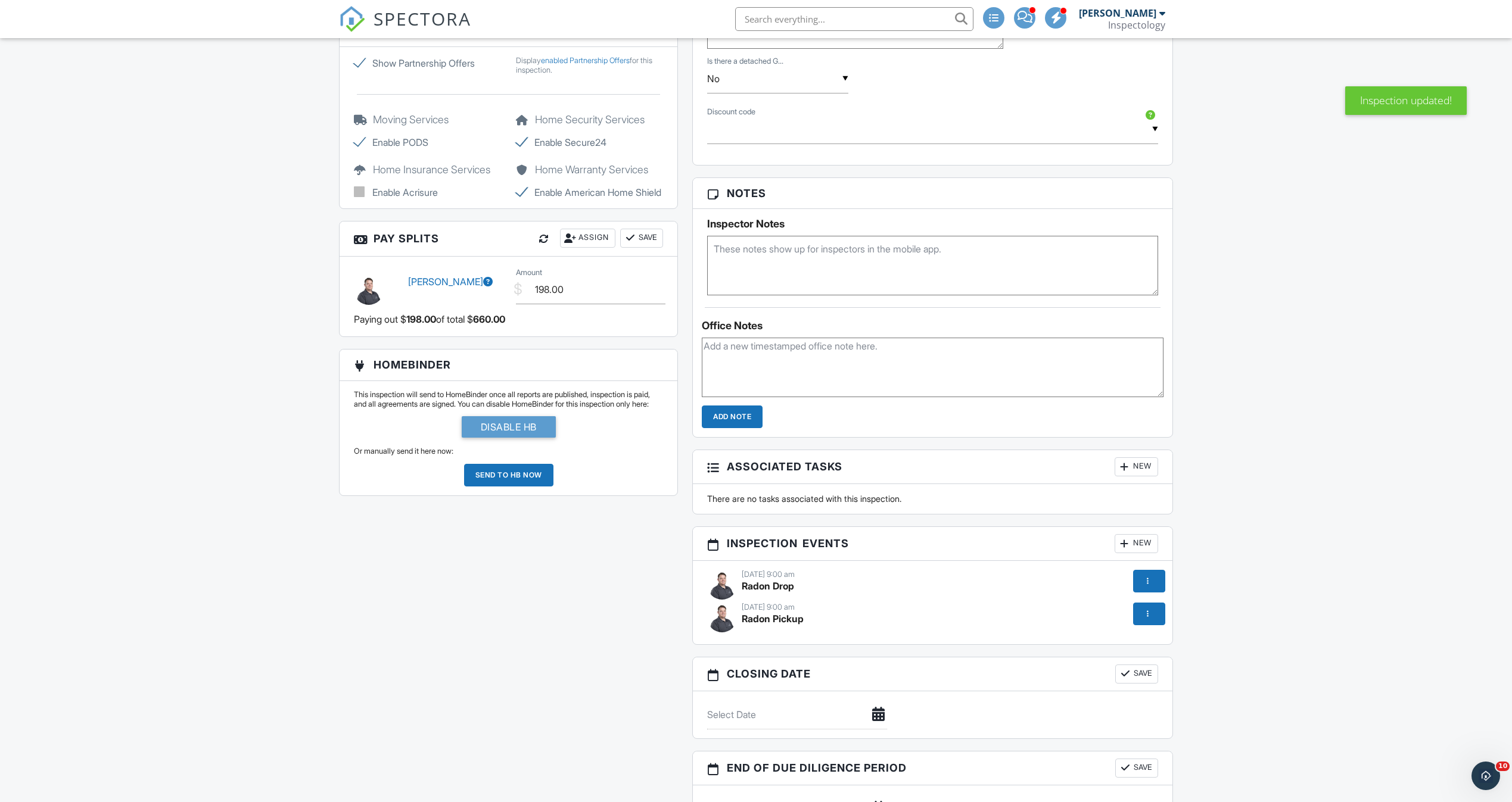
click at [1141, 602] on div at bounding box center [1148, 613] width 32 height 22
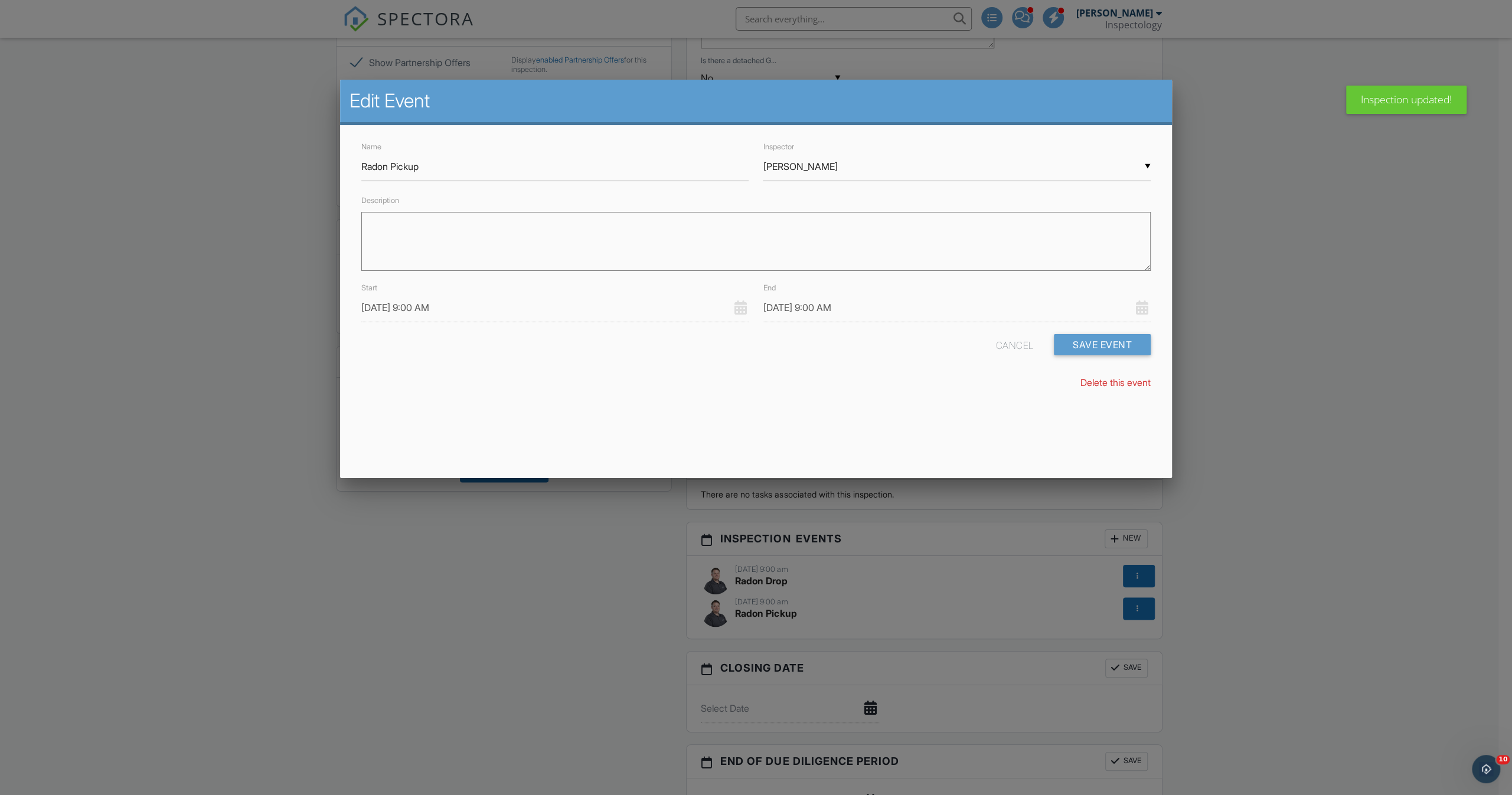
click at [376, 314] on input "10/02/2025 9:00 AM" at bounding box center [555, 307] width 387 height 29
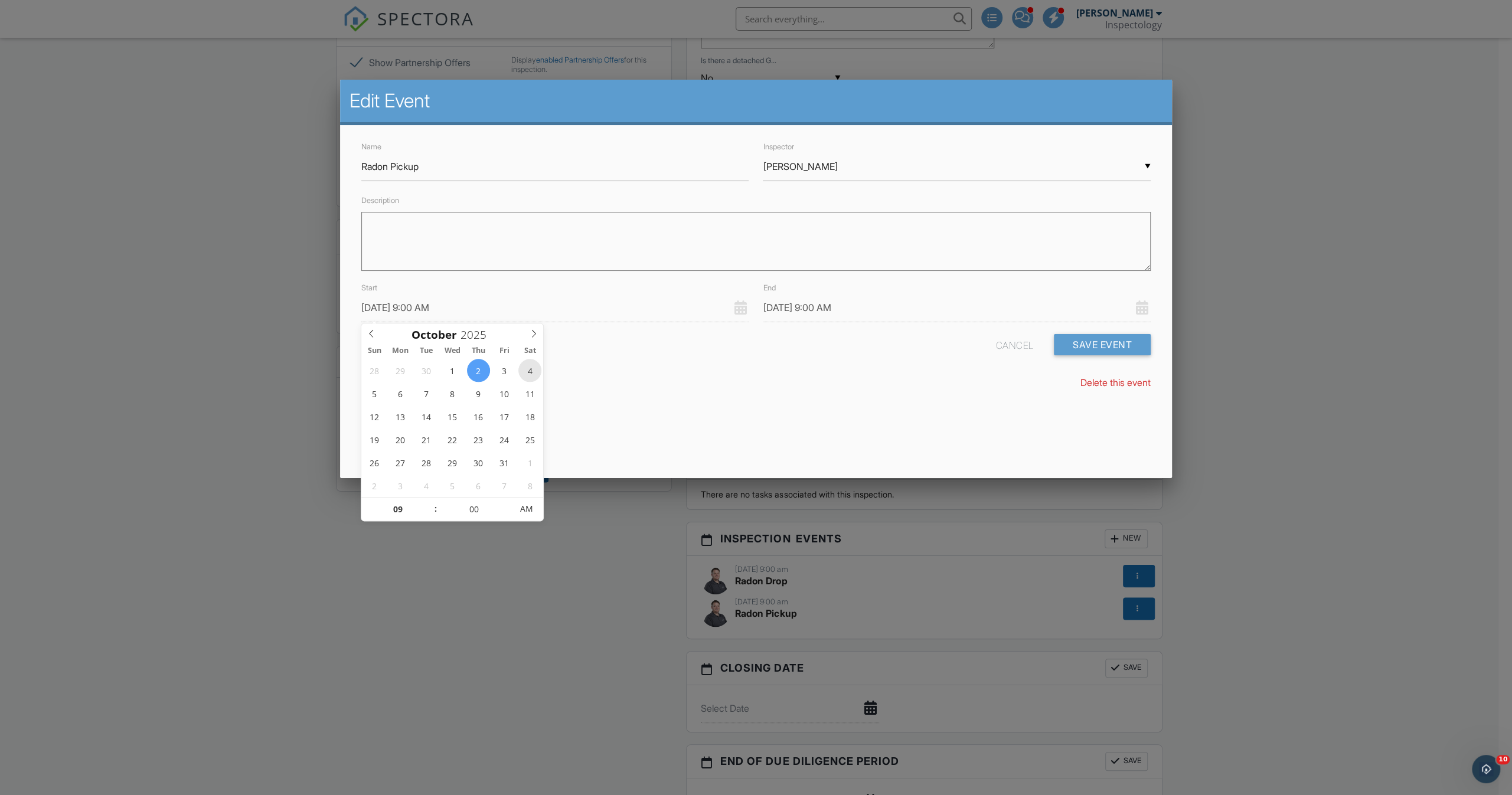
type input "10/04/2025 9:00 AM"
click at [591, 340] on div "Cancel Save Event" at bounding box center [755, 349] width 803 height 30
click at [484, 309] on input "10/04/2025 9:00 AM" at bounding box center [555, 307] width 387 height 29
type input "10/04/2025 8:00 AM"
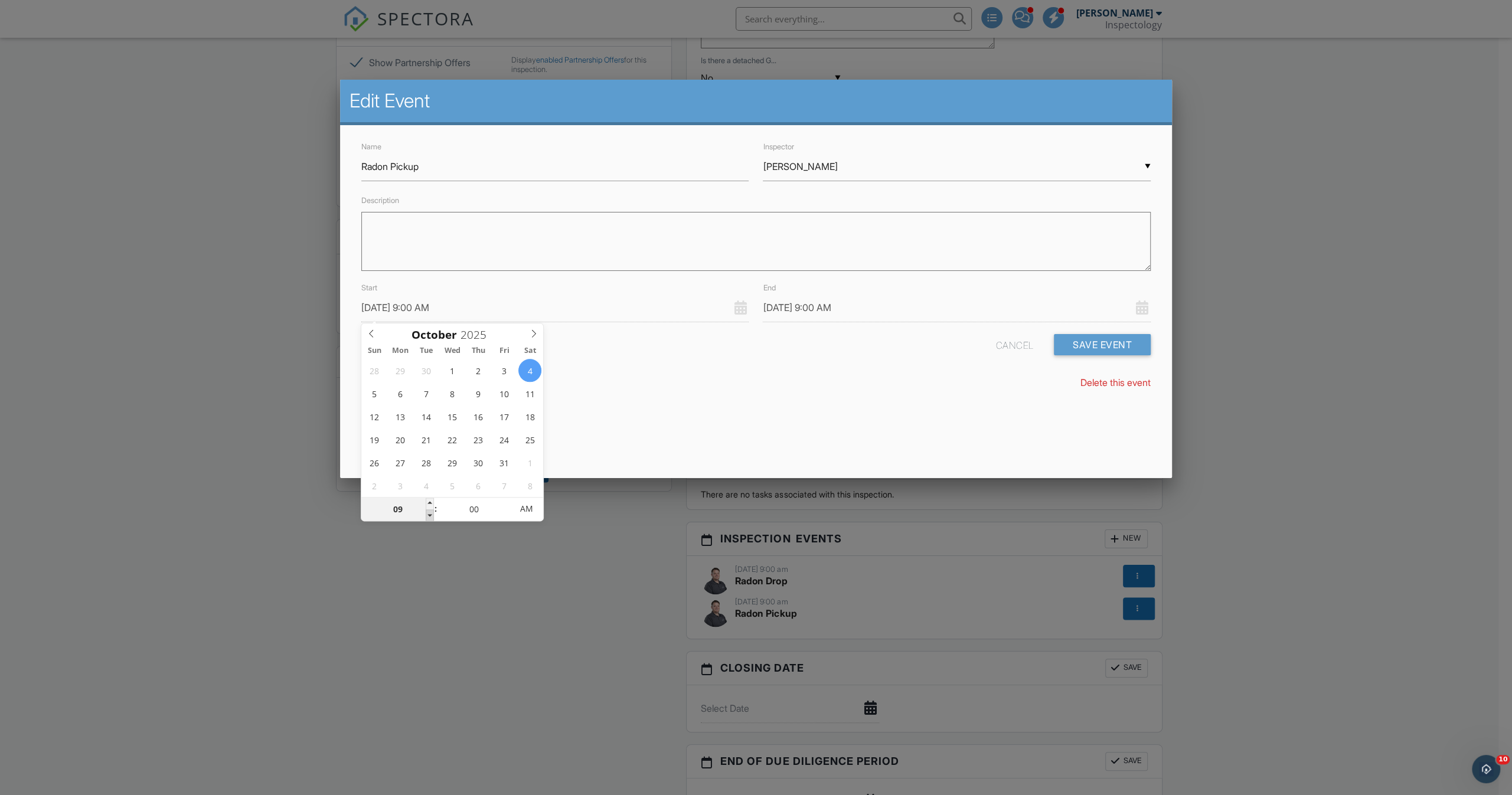
type input "08"
click at [426, 514] on span at bounding box center [430, 515] width 8 height 12
click at [603, 446] on div "Edit Event Name Radon Pickup Inspector ▼ Joe Heyne Tiffany Mercer Gregg Rhodes …" at bounding box center [755, 278] width 832 height 398
click at [895, 291] on div "End 10/04/2025 8:00 AM" at bounding box center [956, 301] width 401 height 42
click at [893, 310] on input "10/04/2025 8:00 AM" at bounding box center [956, 307] width 387 height 29
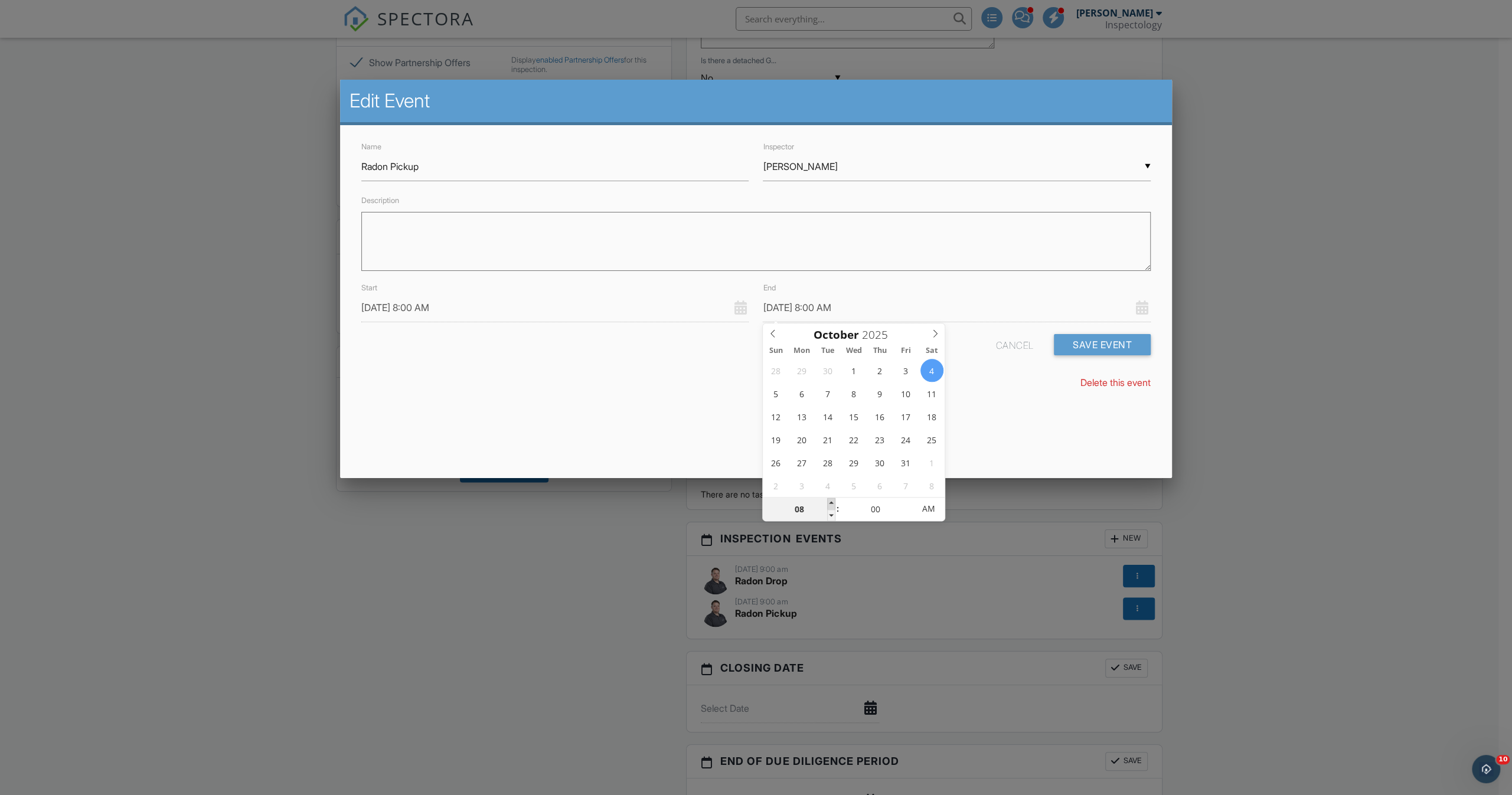
type input "10/04/2025 9:00 AM"
type input "09"
click at [828, 502] on span at bounding box center [831, 504] width 8 height 12
click at [972, 302] on input "10/04/2025 9:00 AM" at bounding box center [956, 307] width 387 height 29
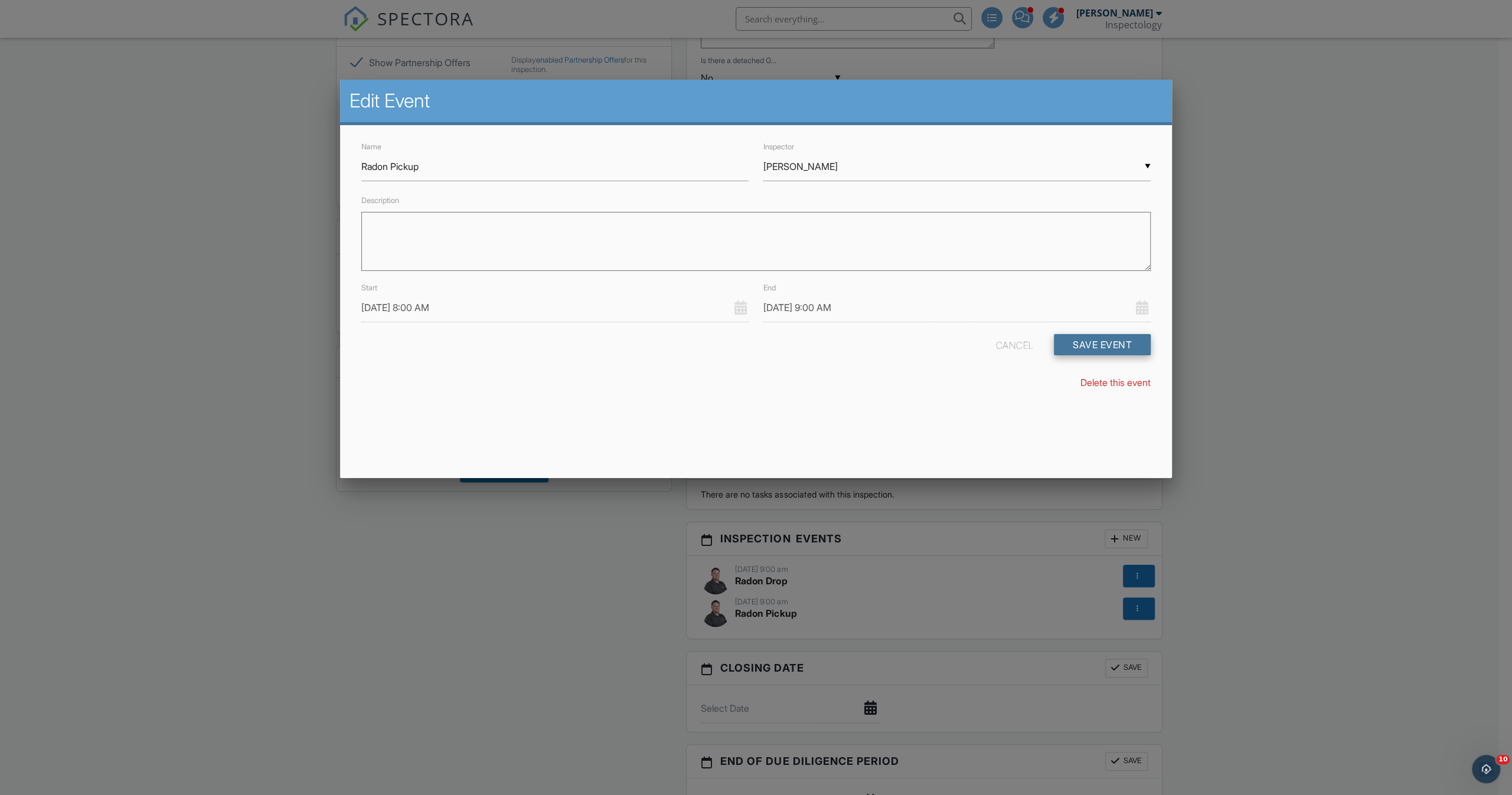
click at [1094, 338] on button "Save Event" at bounding box center [1102, 344] width 96 height 22
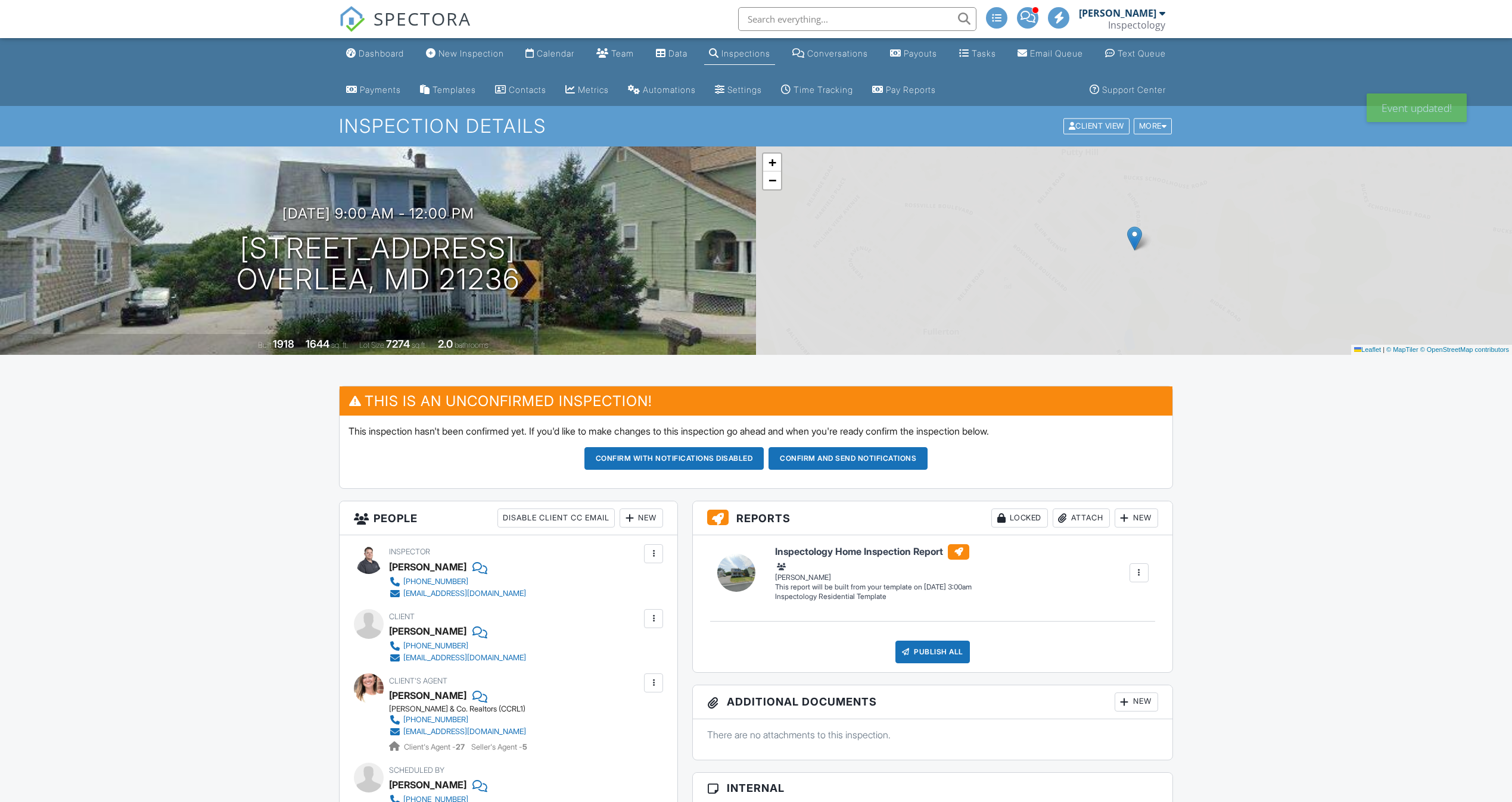
click at [826, 461] on button "Confirm and send notifications" at bounding box center [847, 459] width 159 height 22
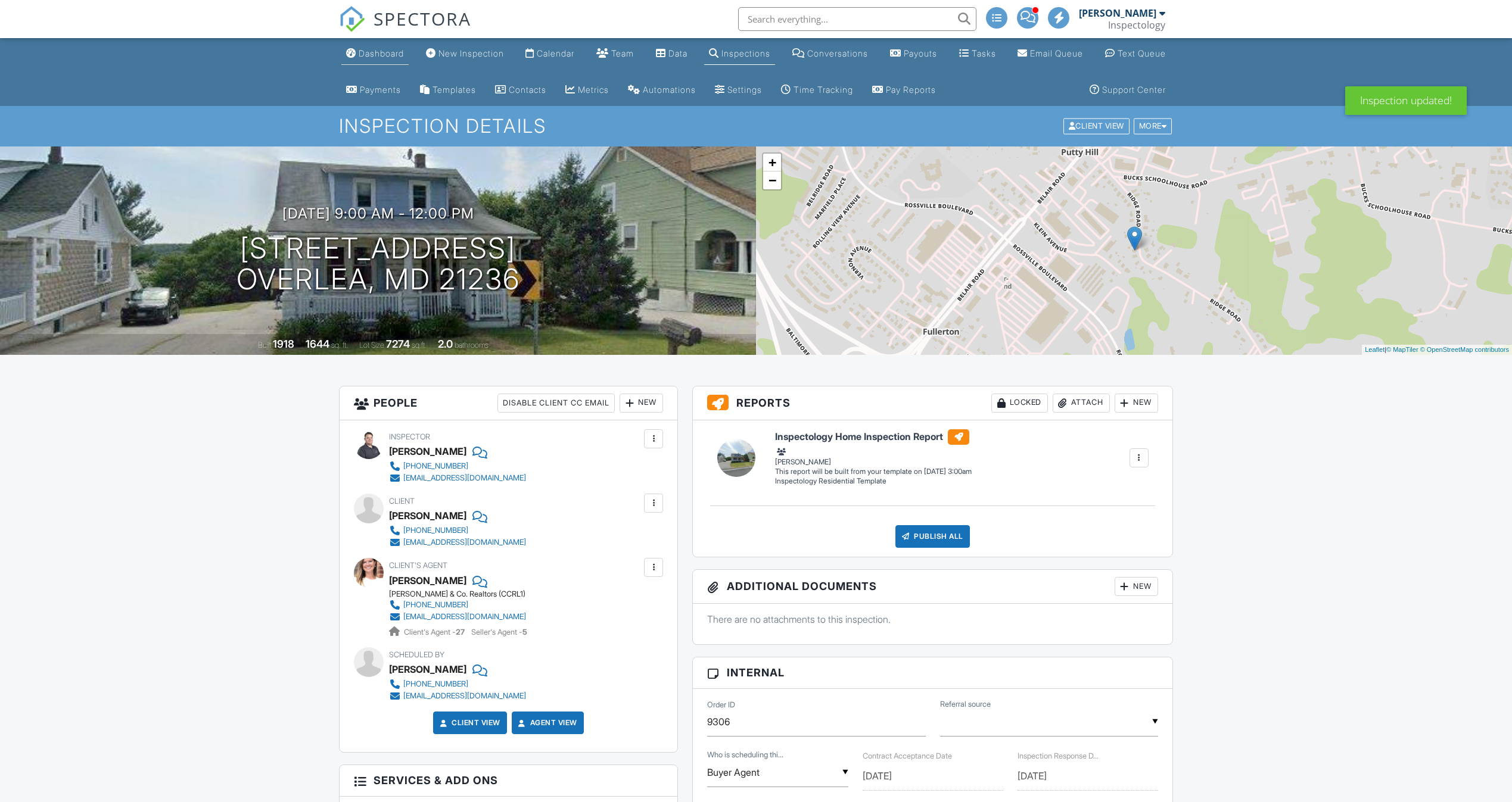
click at [380, 54] on div "Dashboard" at bounding box center [381, 53] width 45 height 10
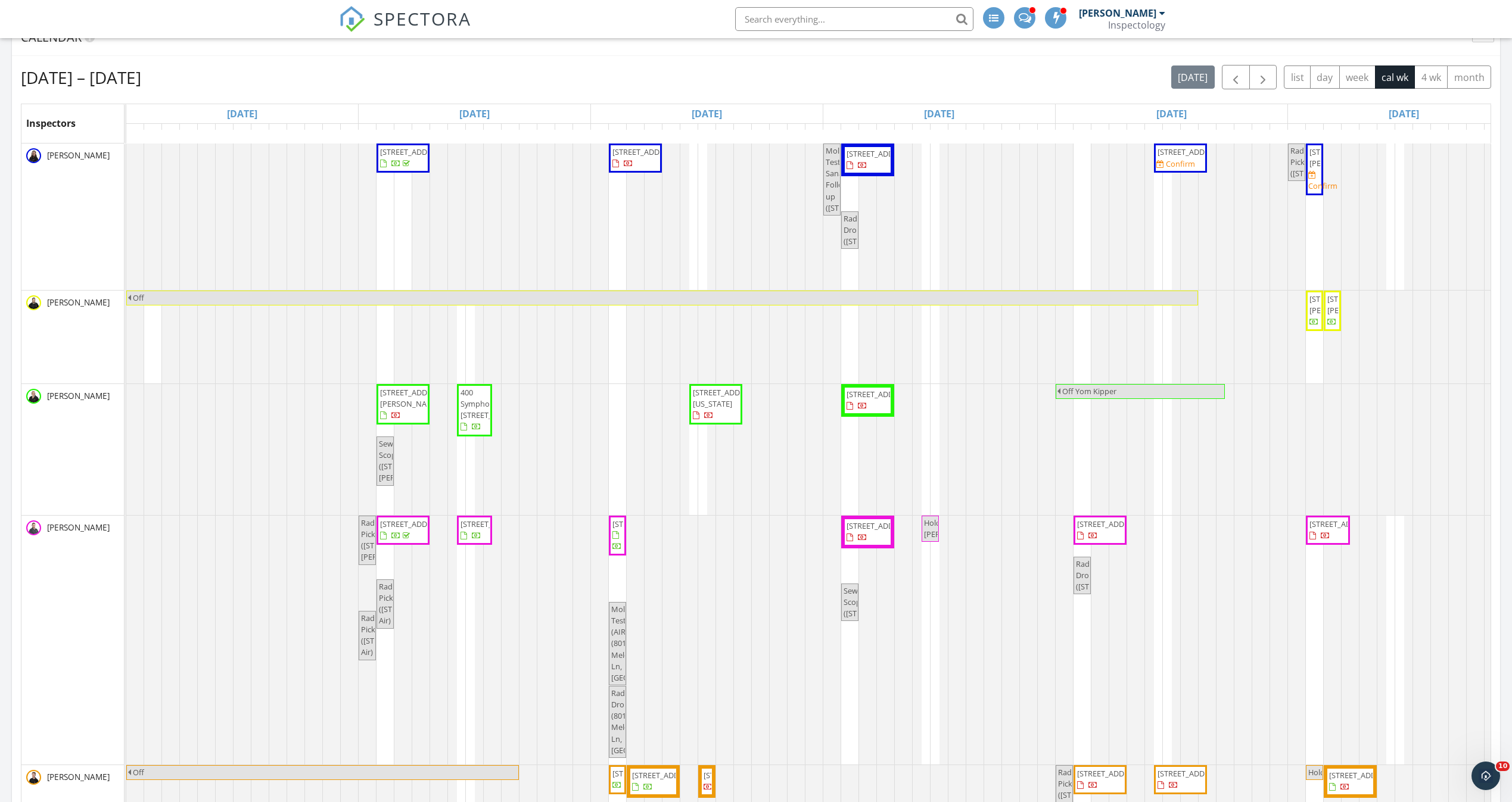
scroll to position [179, 0]
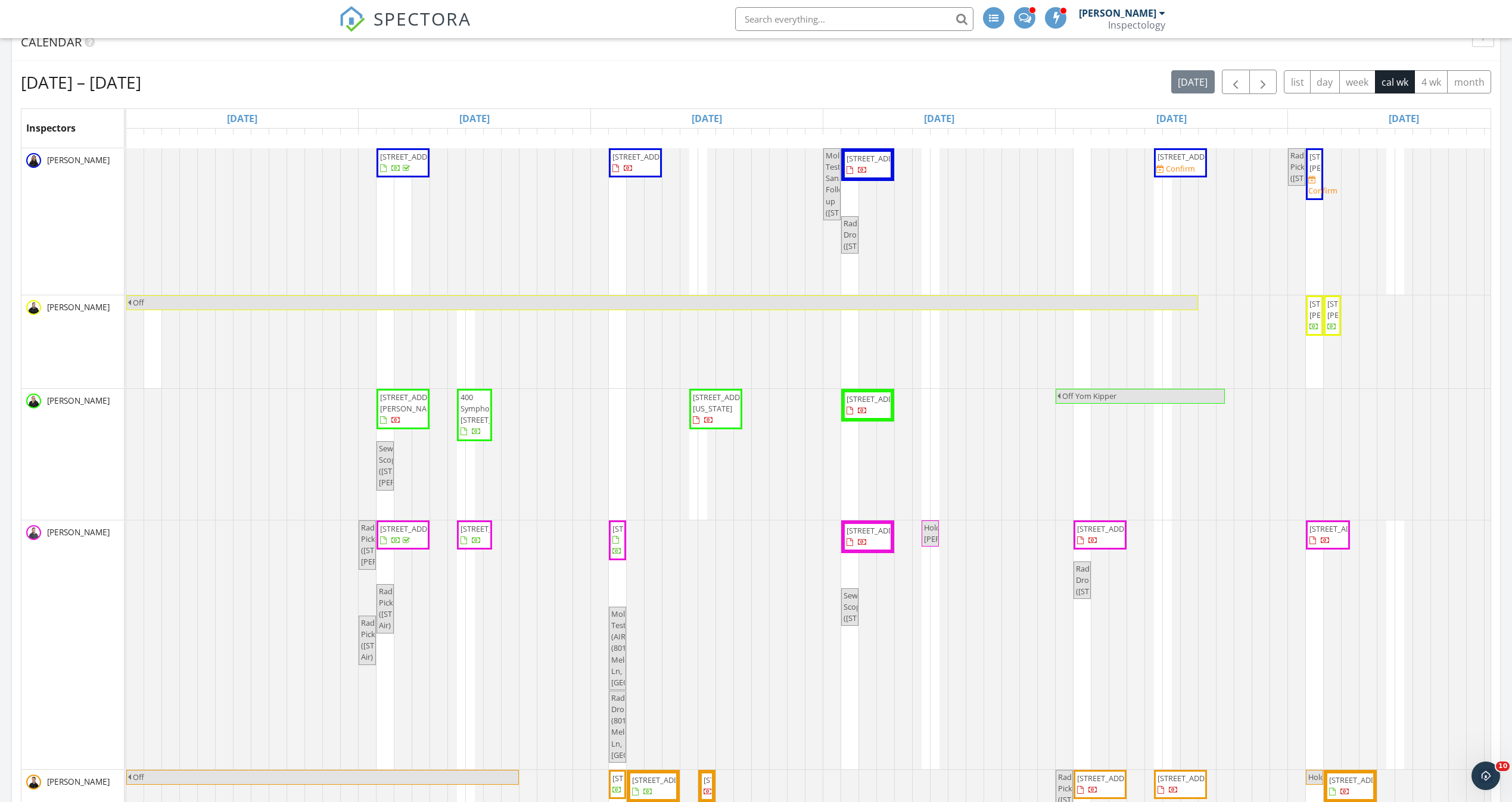
click at [1176, 162] on span "8419 Jopenda Dr, Ellicott City 21043" at bounding box center [1190, 156] width 67 height 10
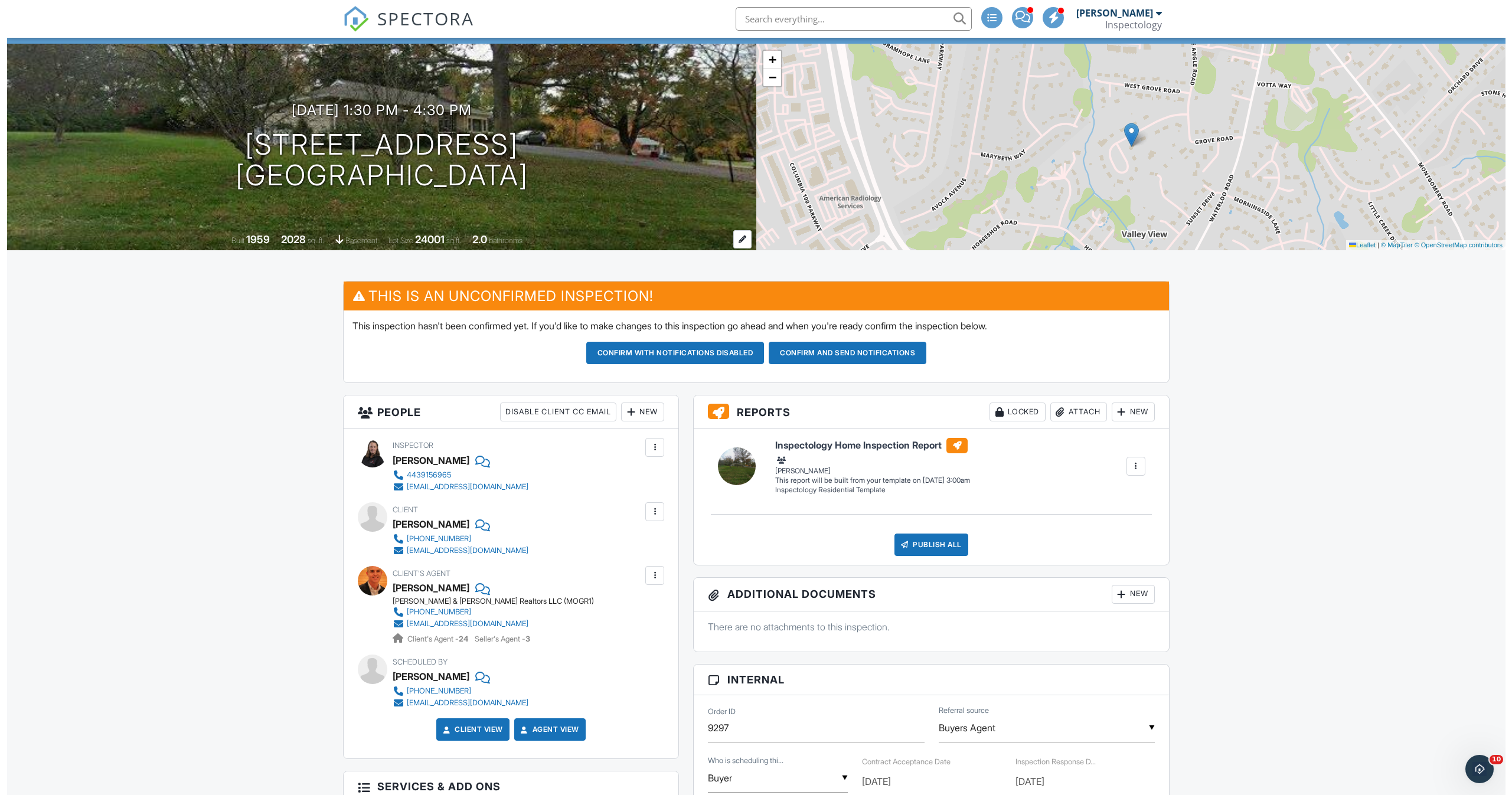
scroll to position [88, 0]
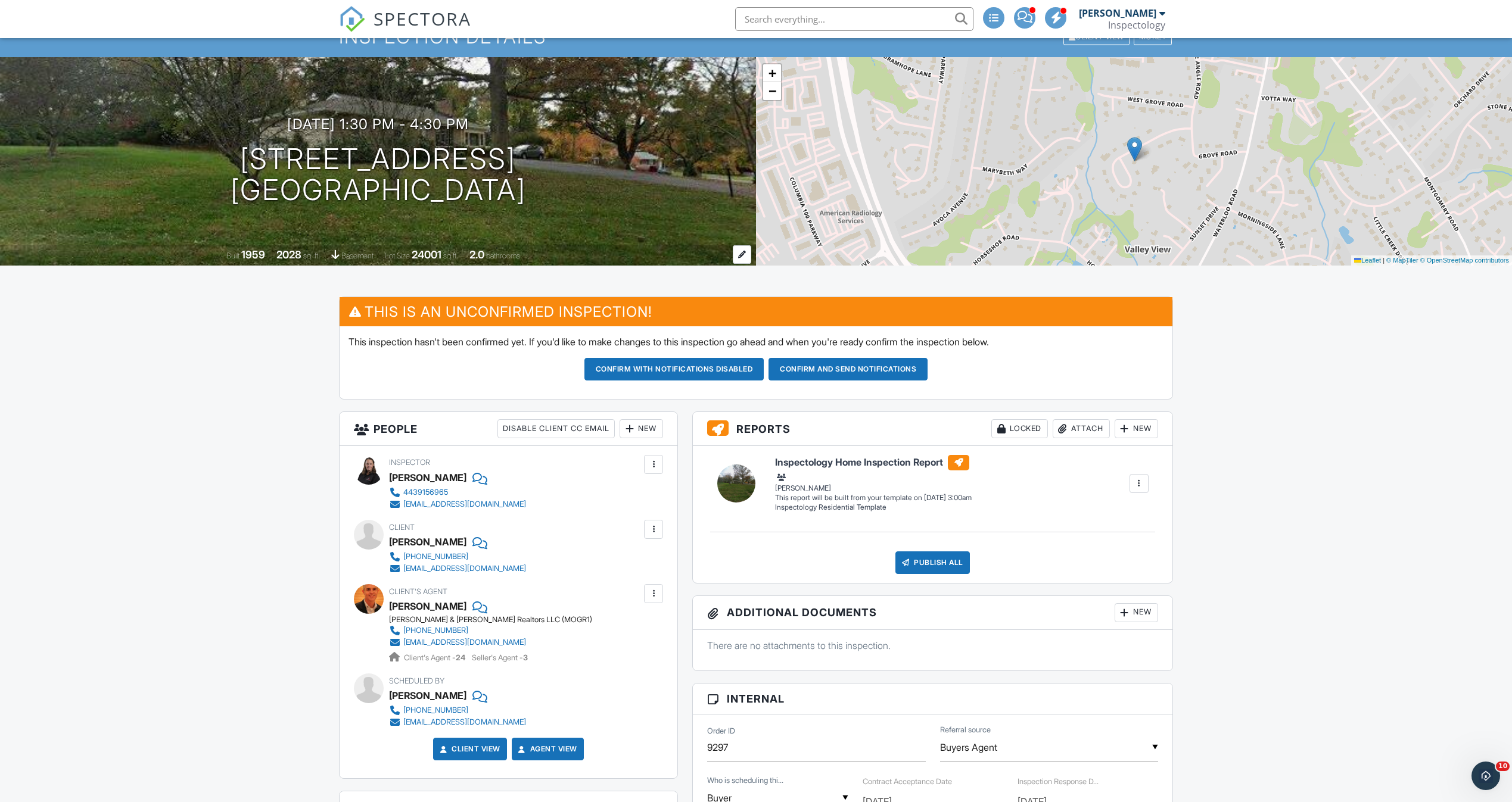
click at [746, 256] on div at bounding box center [742, 254] width 19 height 19
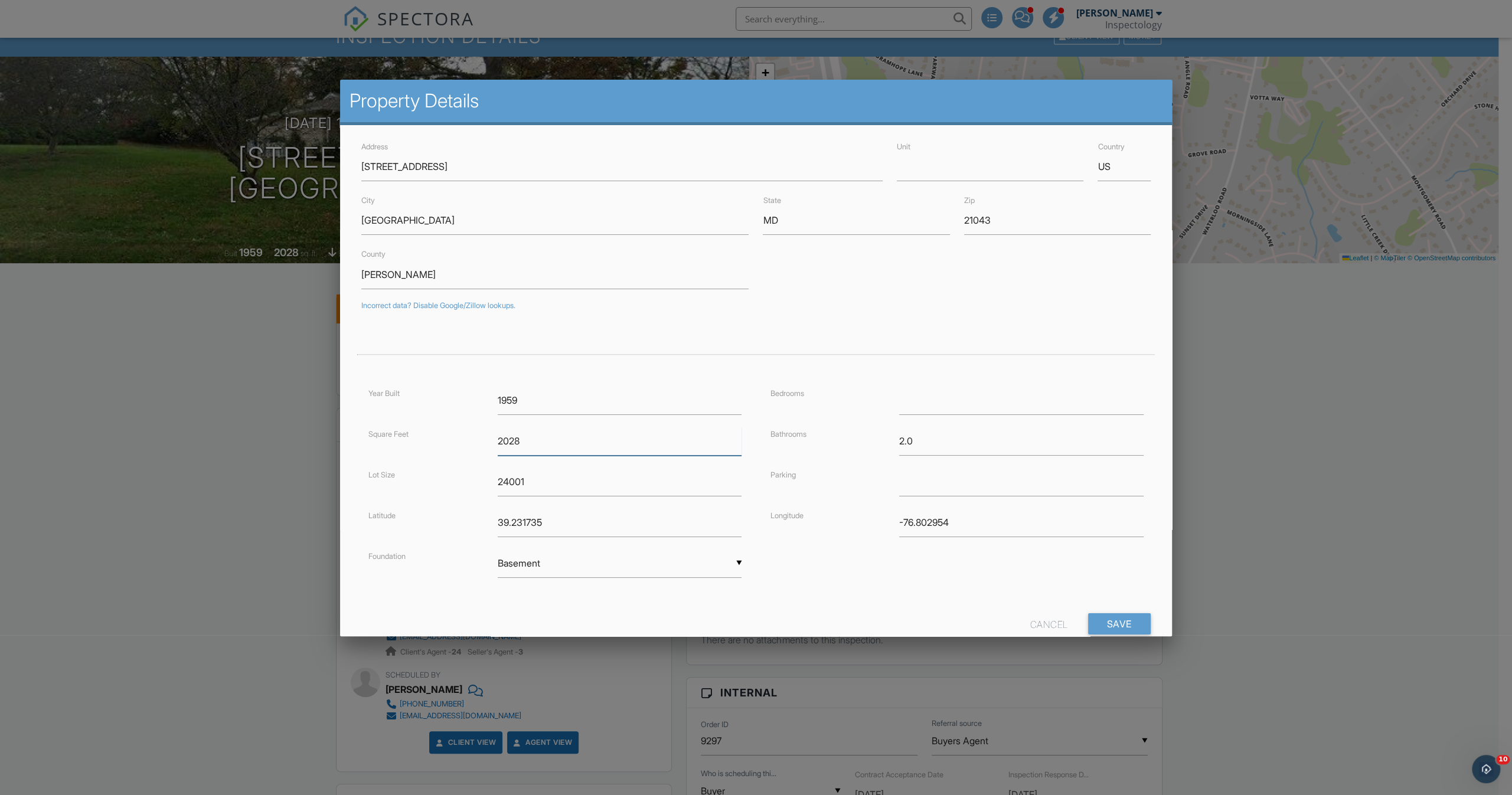
drag, startPoint x: 545, startPoint y: 441, endPoint x: 464, endPoint y: 440, distance: 81.0
click at [464, 440] on div "Square Feet 2028" at bounding box center [555, 441] width 387 height 29
type input "3000"
click at [1105, 621] on input "Save" at bounding box center [1120, 624] width 62 height 22
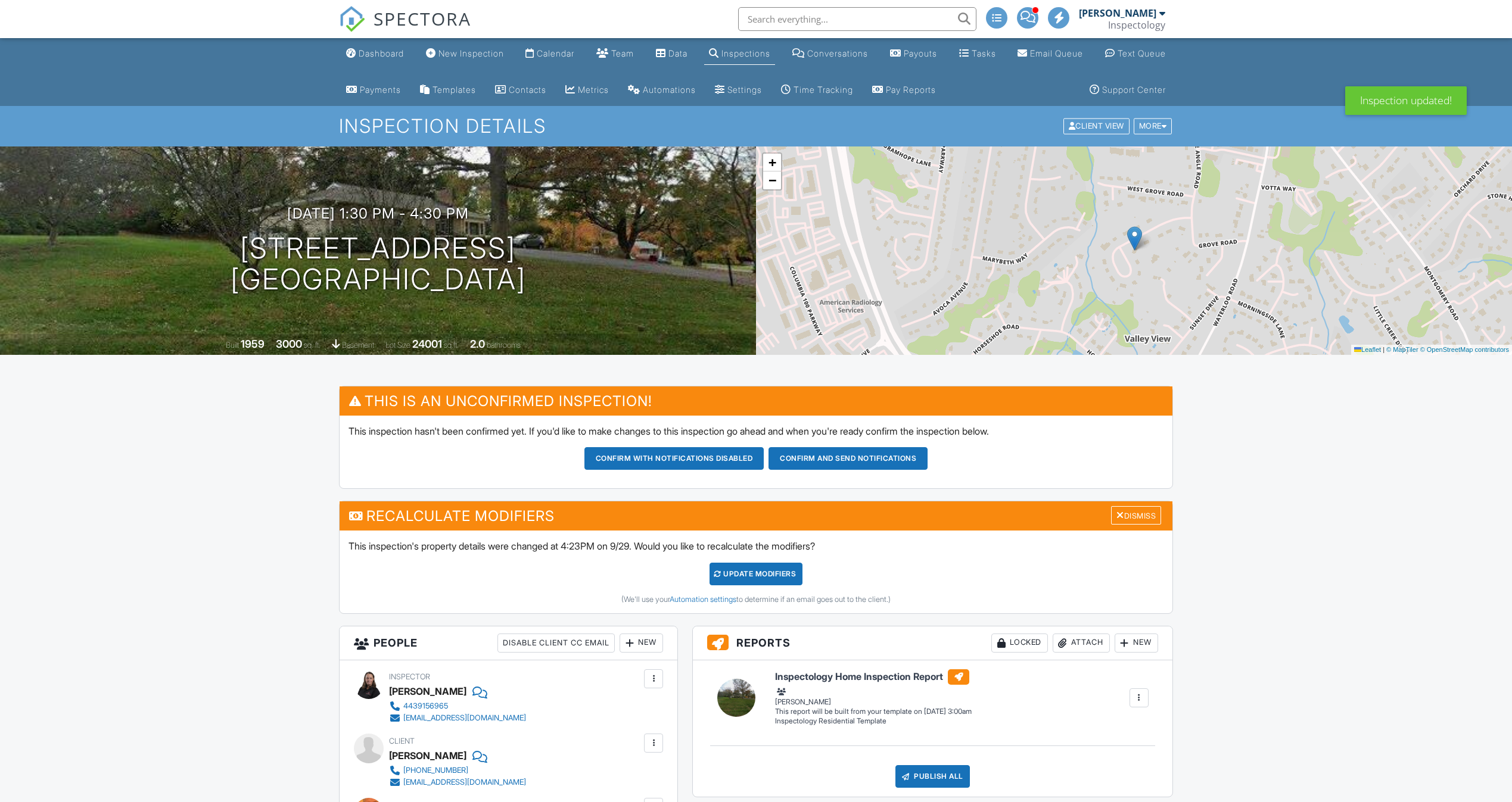
click at [766, 563] on div "UPDATE Modifiers" at bounding box center [756, 574] width 94 height 22
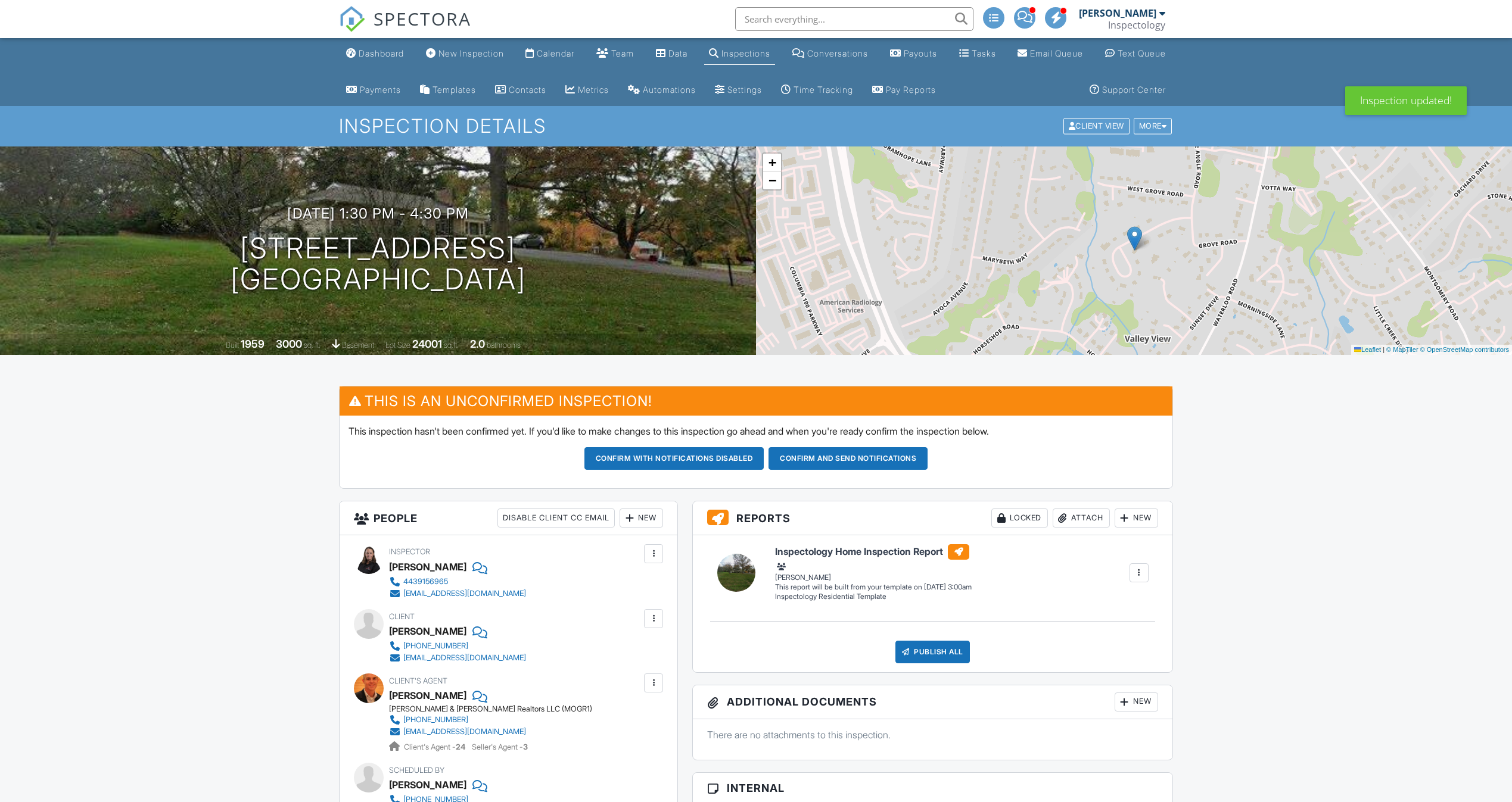
click at [877, 460] on button "Confirm and send notifications" at bounding box center [847, 459] width 159 height 22
